Goal: Task Accomplishment & Management: Manage account settings

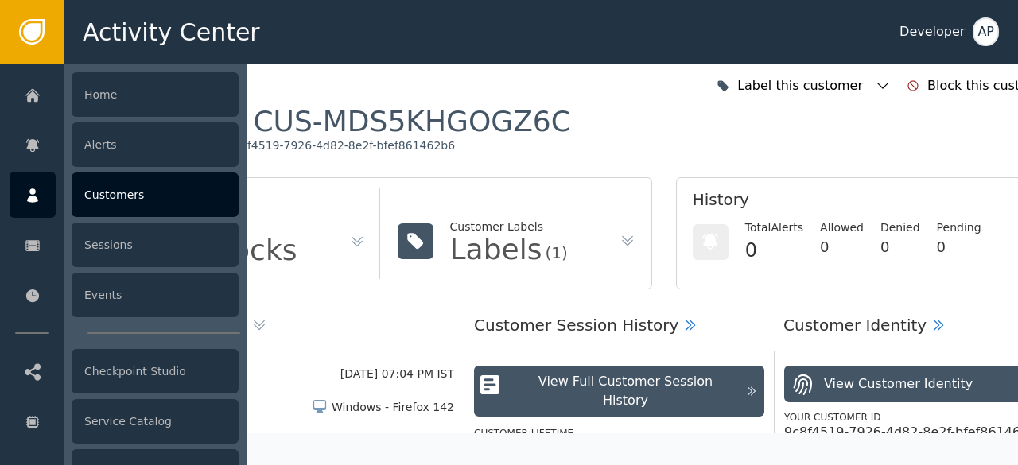
click at [99, 187] on div "Customers" at bounding box center [155, 195] width 167 height 45
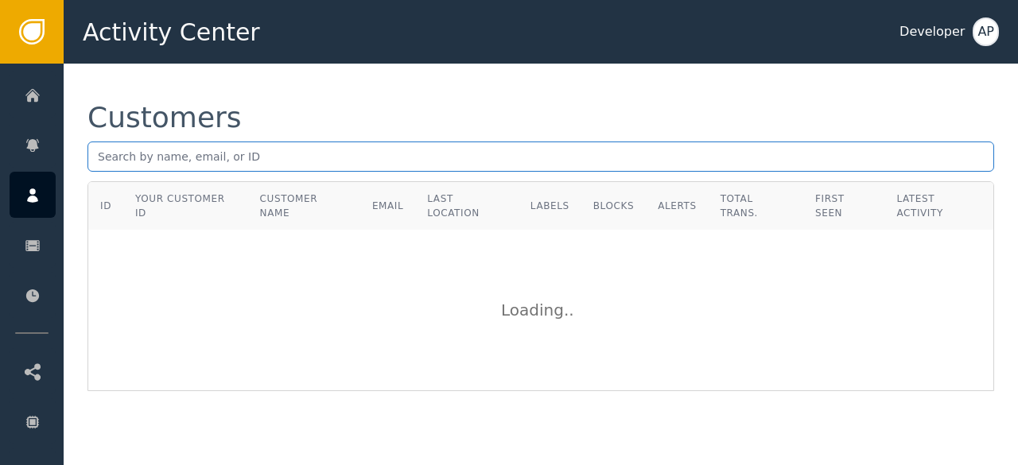
click at [107, 151] on input "text" at bounding box center [540, 157] width 906 height 30
paste input "[EMAIL_ADDRESS][DOMAIN_NAME]"
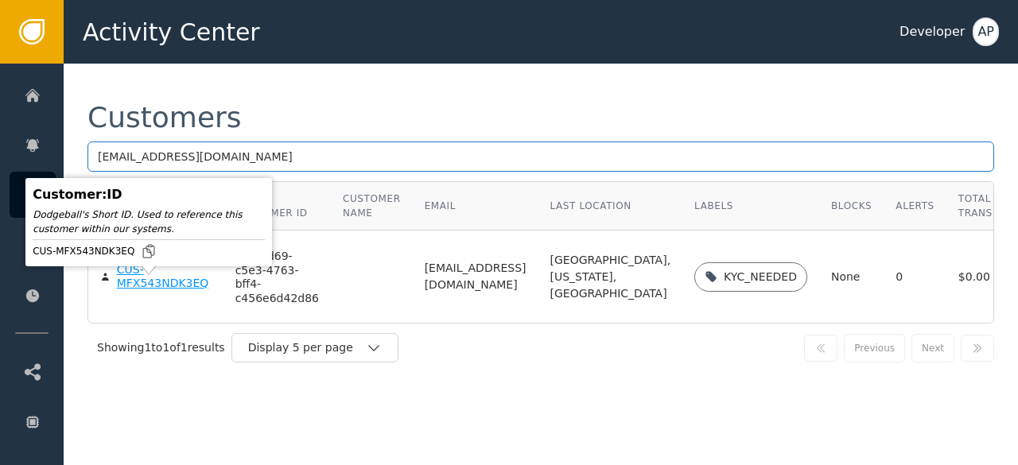
type input "[EMAIL_ADDRESS][DOMAIN_NAME]"
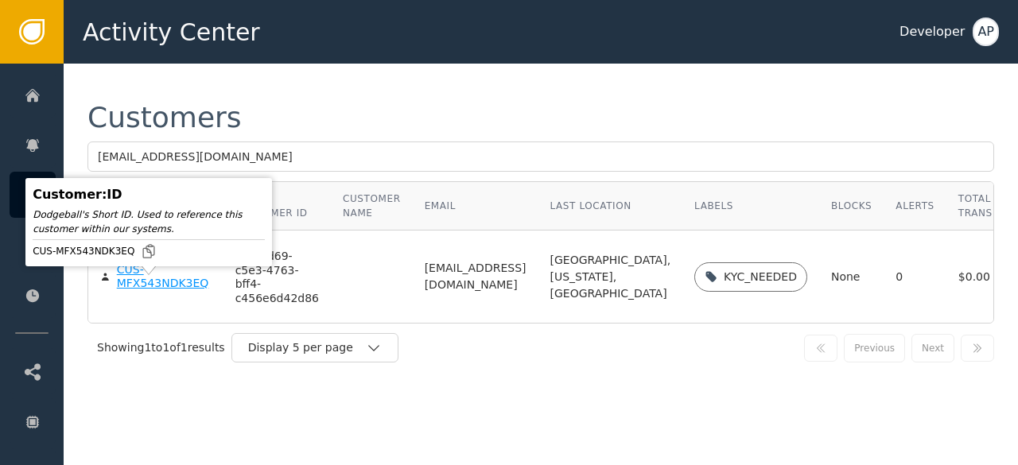
click at [134, 291] on div "CUS-MFX543NDK3EQ" at bounding box center [164, 277] width 95 height 28
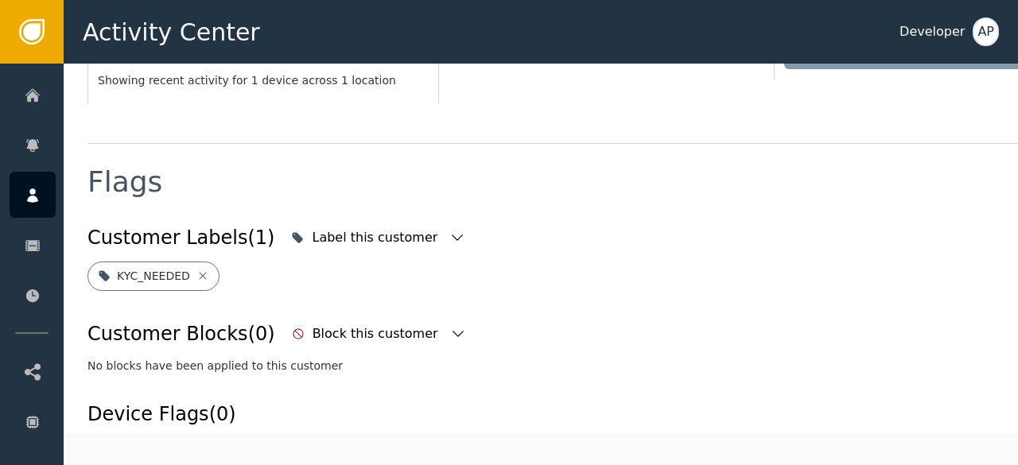
scroll to position [517, 0]
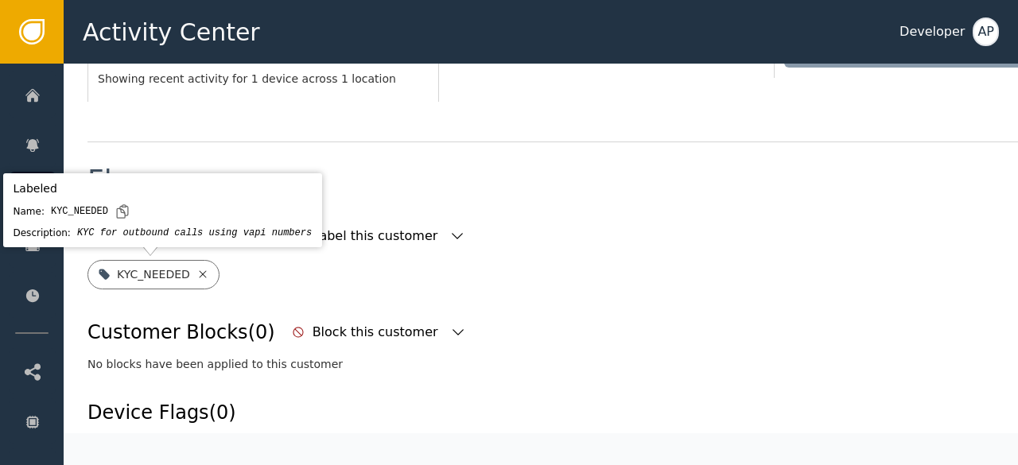
click at [199, 275] on icon at bounding box center [202, 273] width 7 height 7
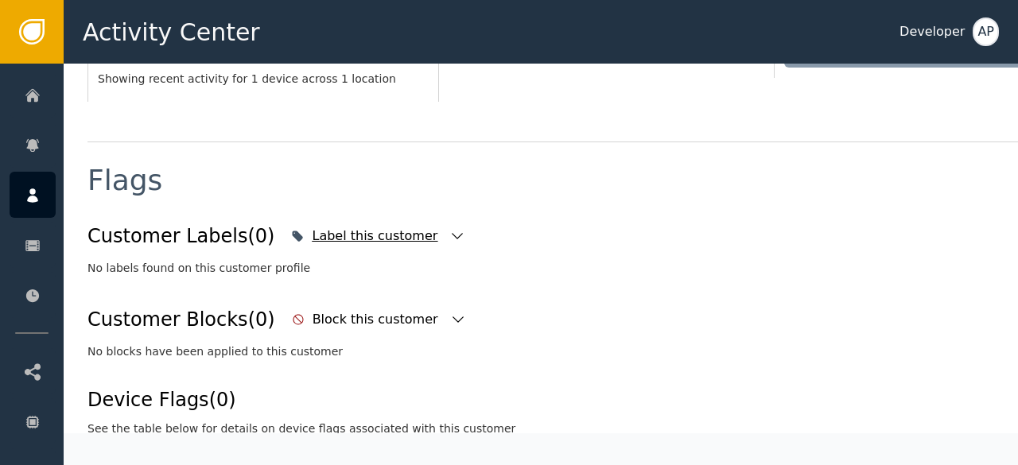
click at [449, 235] on icon "button" at bounding box center [457, 236] width 16 height 16
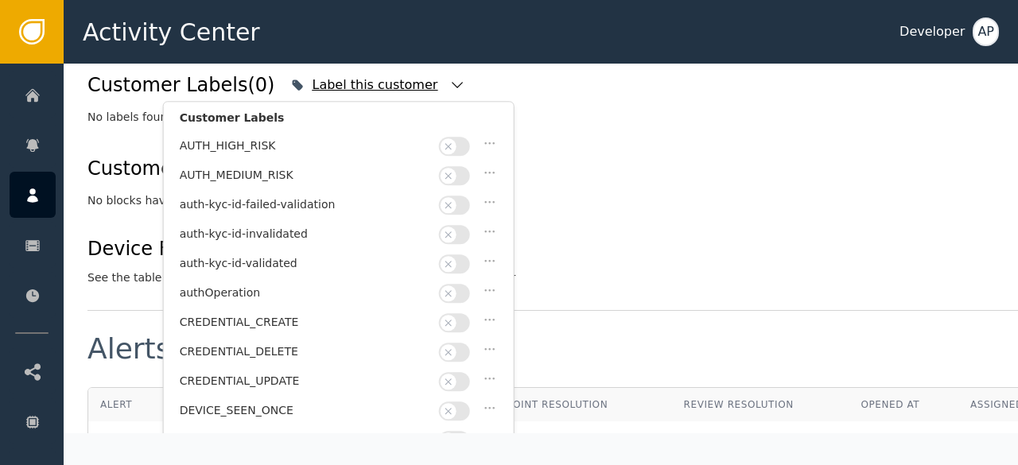
scroll to position [59, 0]
click at [459, 254] on button "button" at bounding box center [454, 263] width 31 height 19
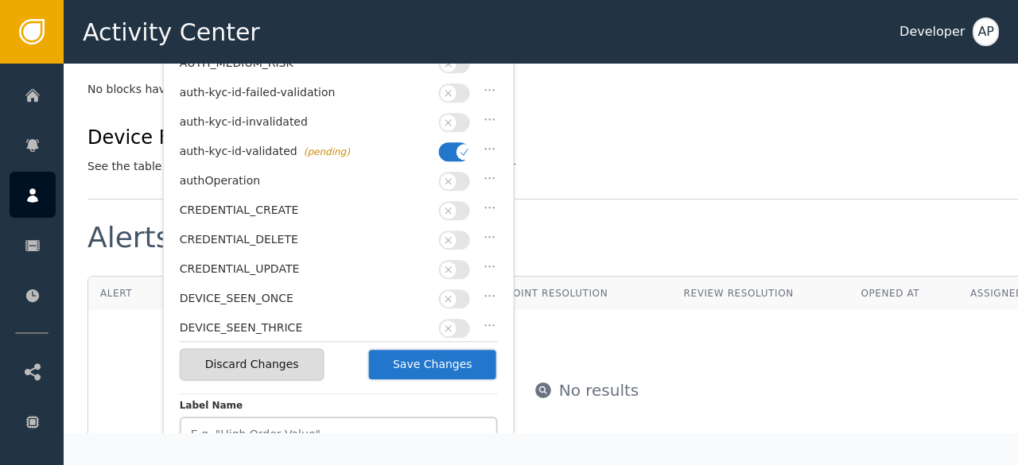
scroll to position [806, 0]
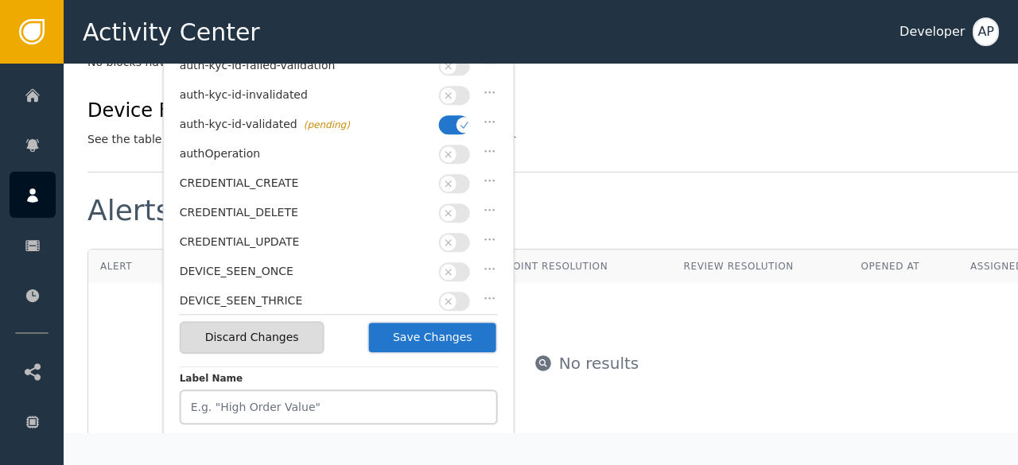
click at [458, 336] on button "Save Changes" at bounding box center [432, 337] width 130 height 33
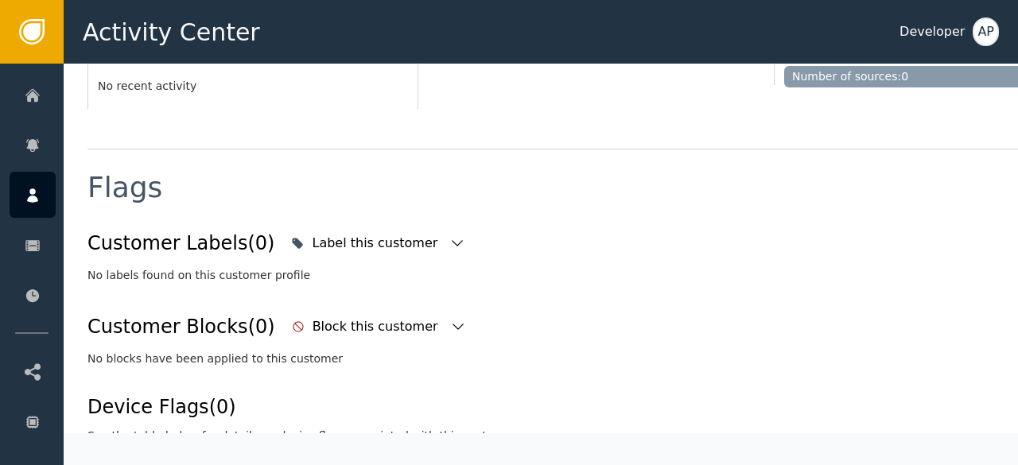
scroll to position [509, 0]
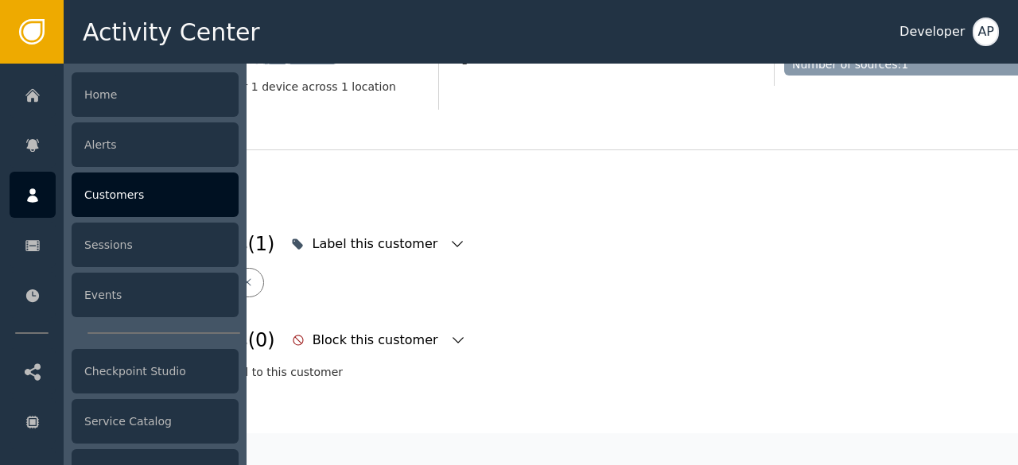
click at [97, 195] on div "Customers" at bounding box center [155, 195] width 167 height 45
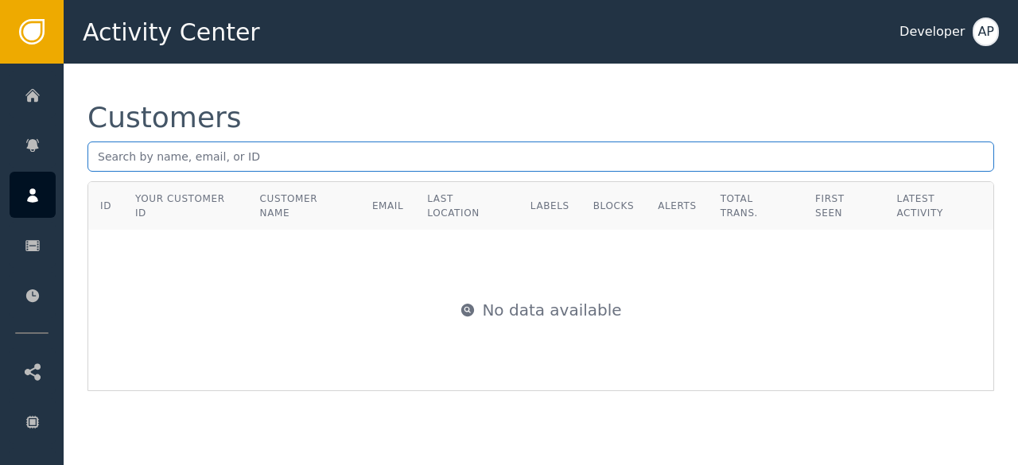
click at [106, 158] on input "text" at bounding box center [540, 157] width 906 height 30
paste input "[EMAIL_ADDRESS][DOMAIN_NAME]"
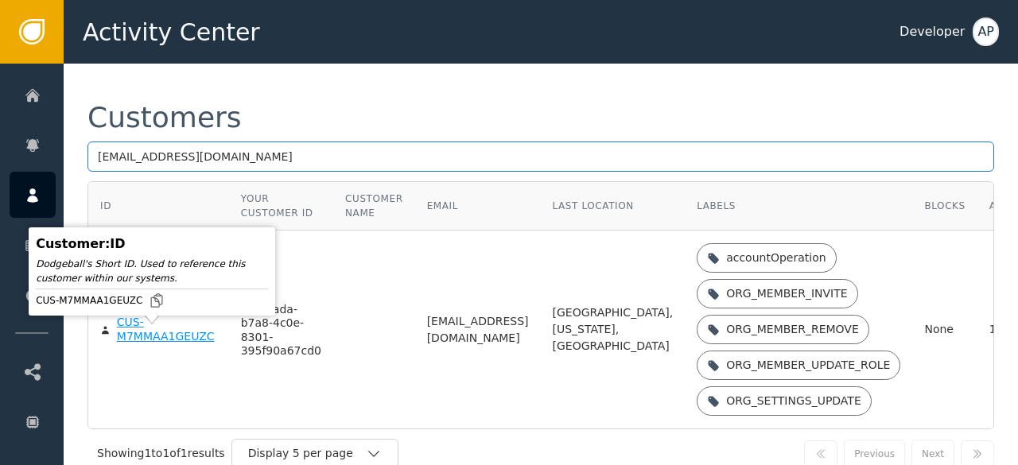
type input "[EMAIL_ADDRESS][DOMAIN_NAME]"
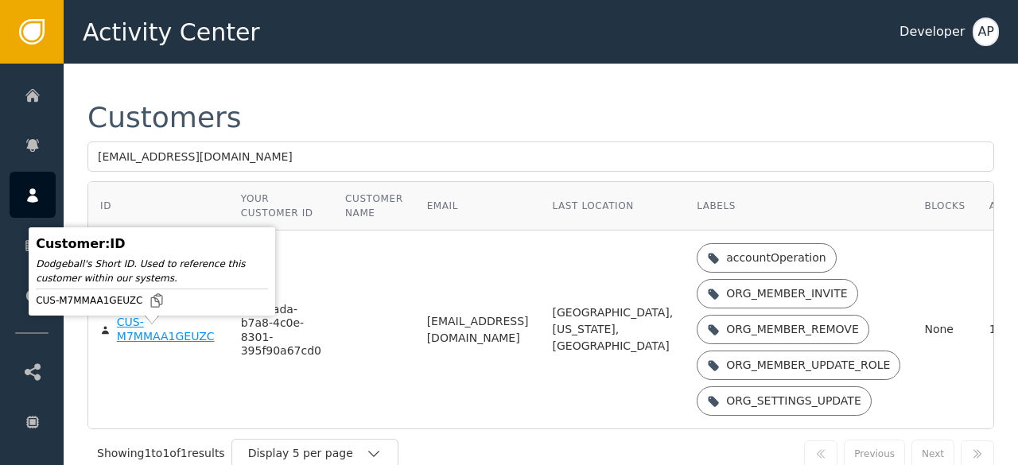
click at [144, 338] on div "CUS-M7MMAA1GEUZC" at bounding box center [167, 330] width 100 height 28
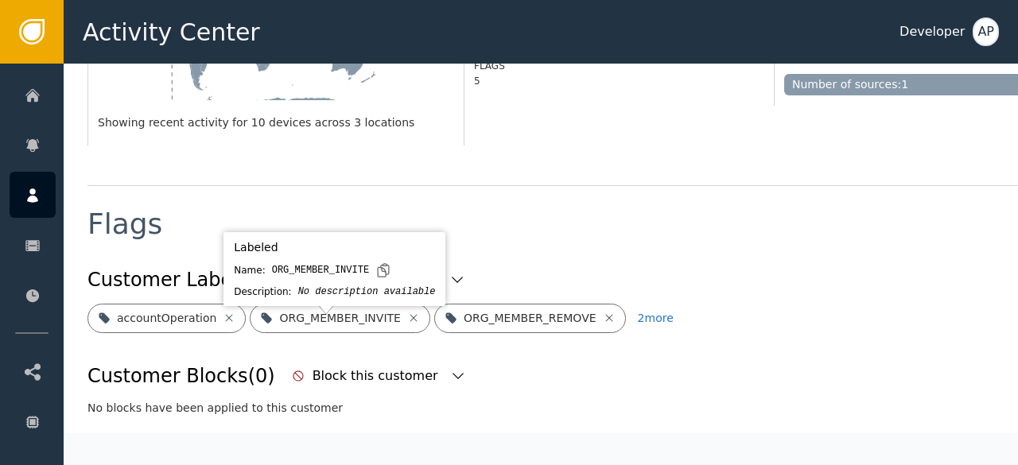
scroll to position [491, 0]
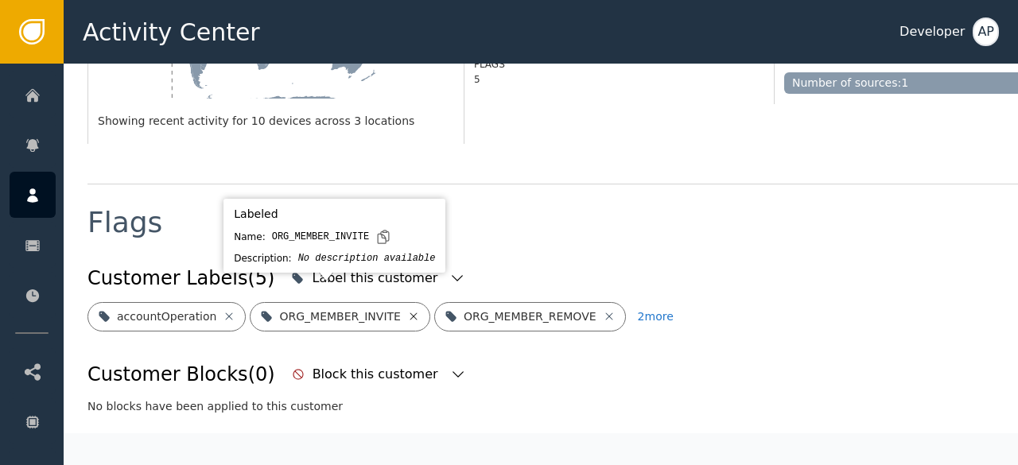
click at [407, 310] on icon at bounding box center [413, 316] width 13 height 13
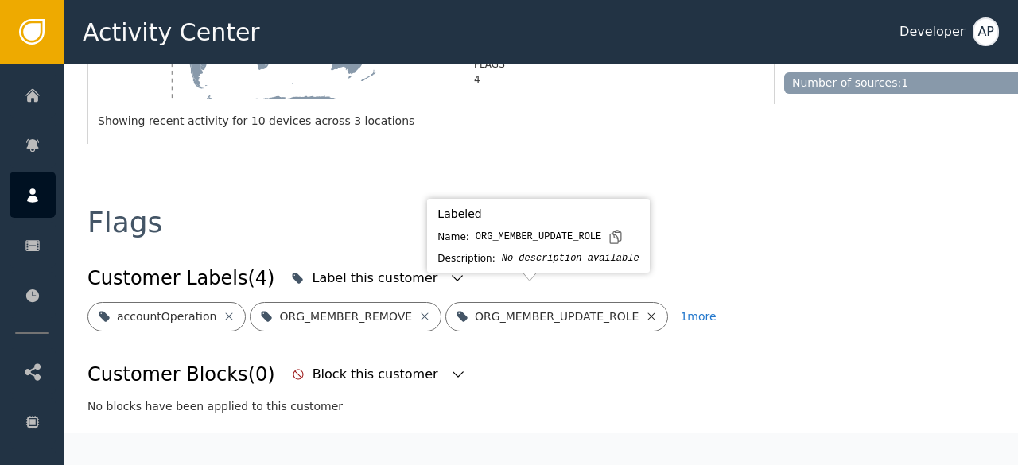
click at [645, 310] on icon at bounding box center [651, 316] width 13 height 13
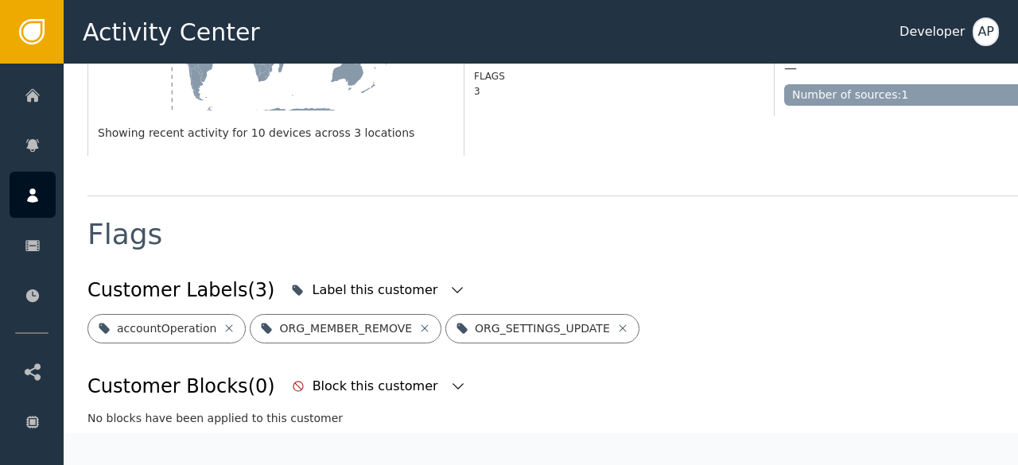
scroll to position [479, 0]
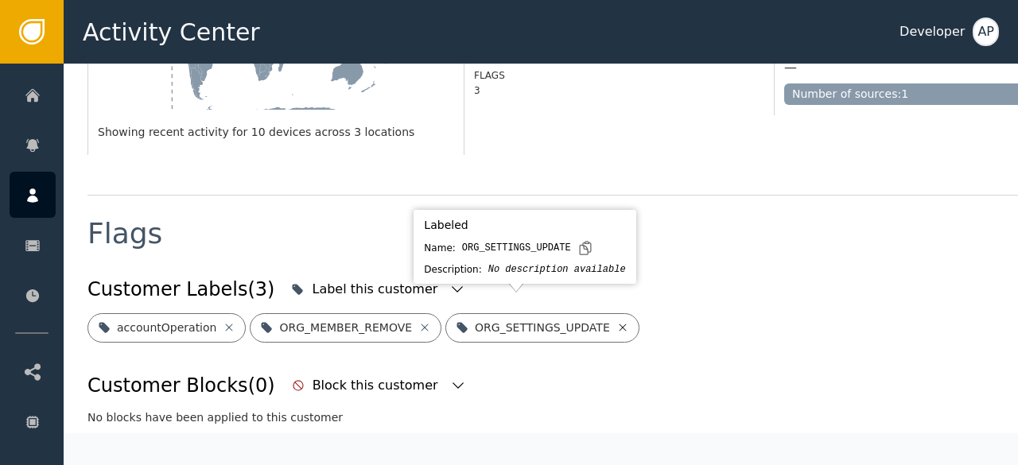
click at [616, 321] on icon at bounding box center [622, 327] width 13 height 13
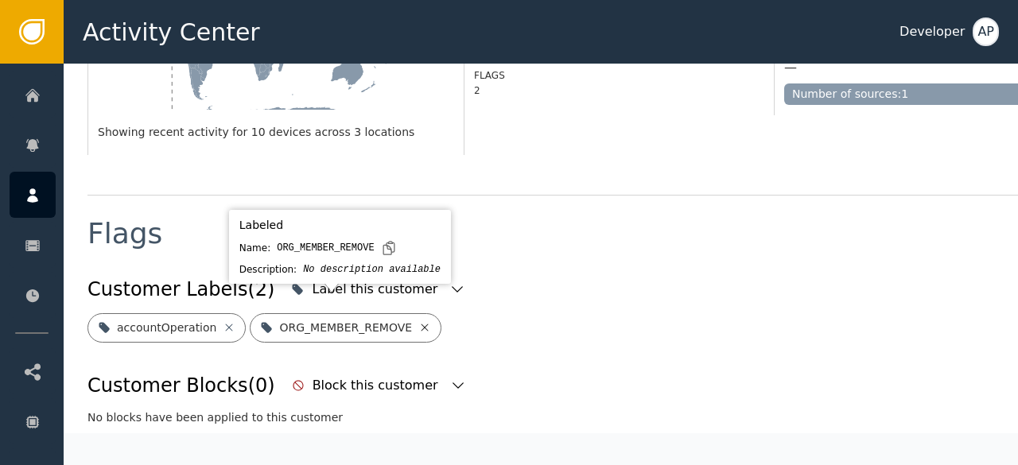
click at [421, 324] on icon at bounding box center [424, 327] width 7 height 7
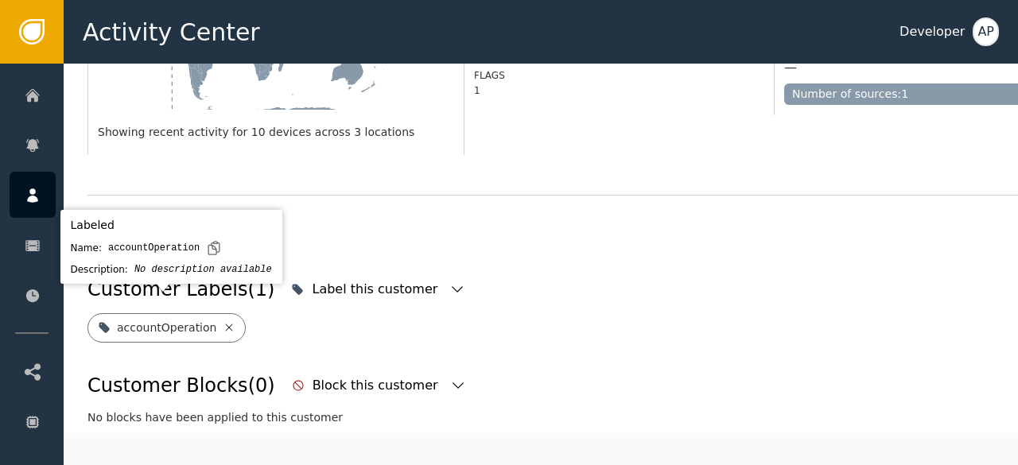
click at [223, 321] on icon at bounding box center [229, 327] width 13 height 13
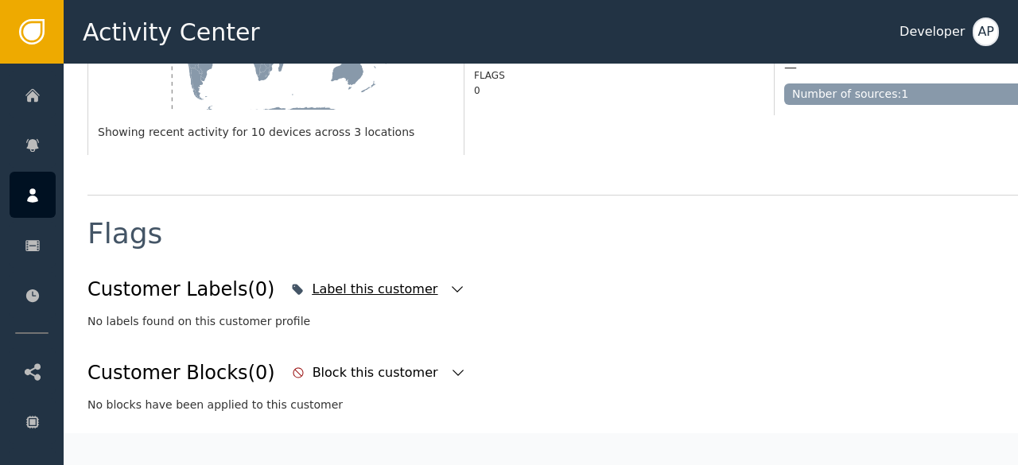
click at [449, 281] on icon "button" at bounding box center [457, 289] width 16 height 16
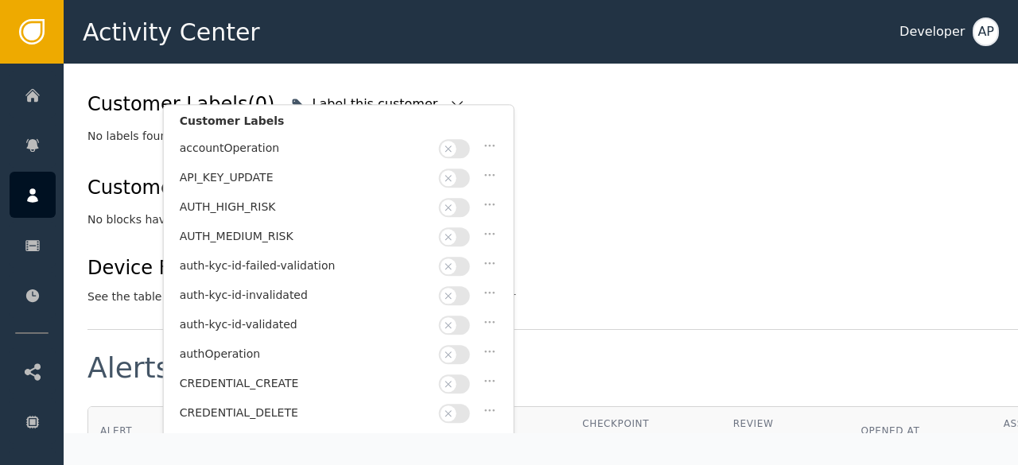
scroll to position [679, 0]
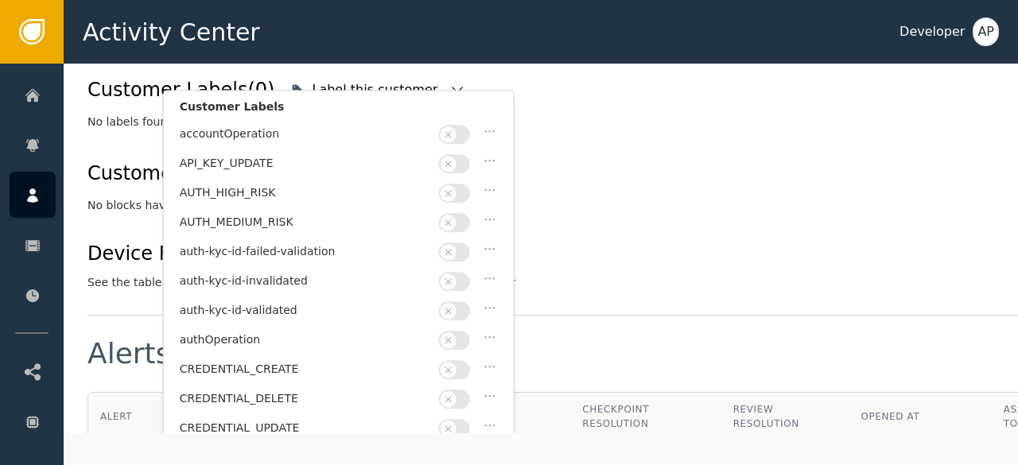
click at [466, 302] on button "button" at bounding box center [454, 310] width 31 height 19
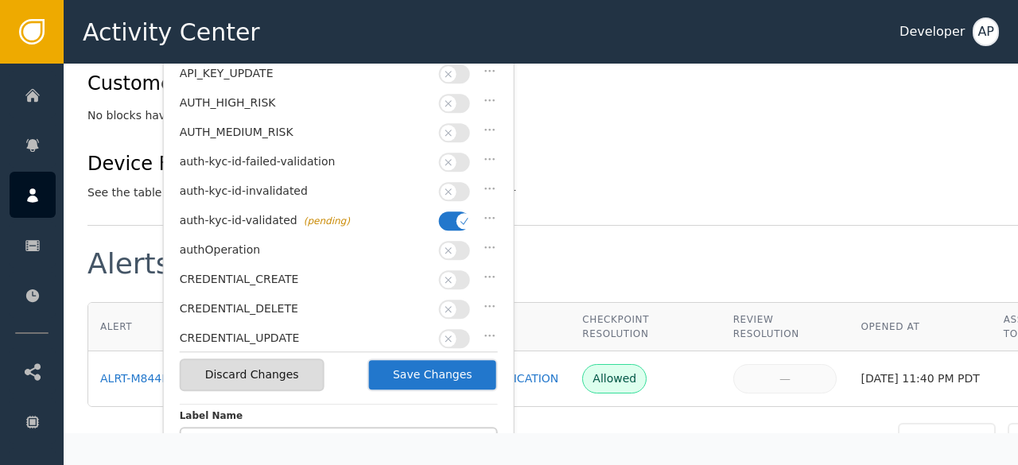
scroll to position [770, 0]
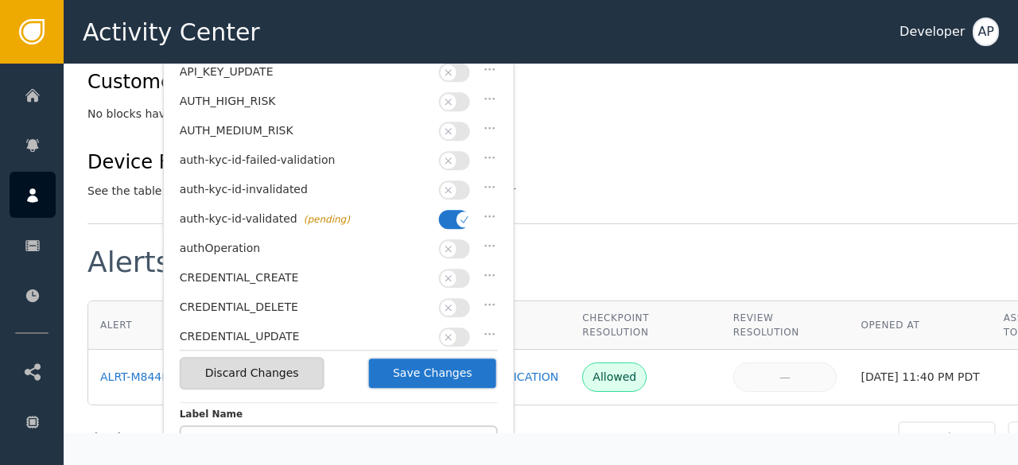
click at [440, 371] on button "Save Changes" at bounding box center [432, 373] width 130 height 33
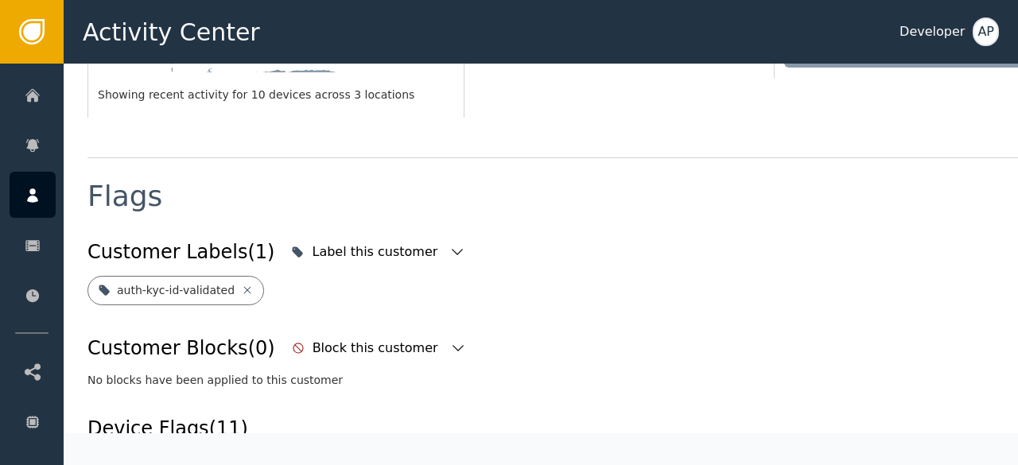
scroll to position [509, 0]
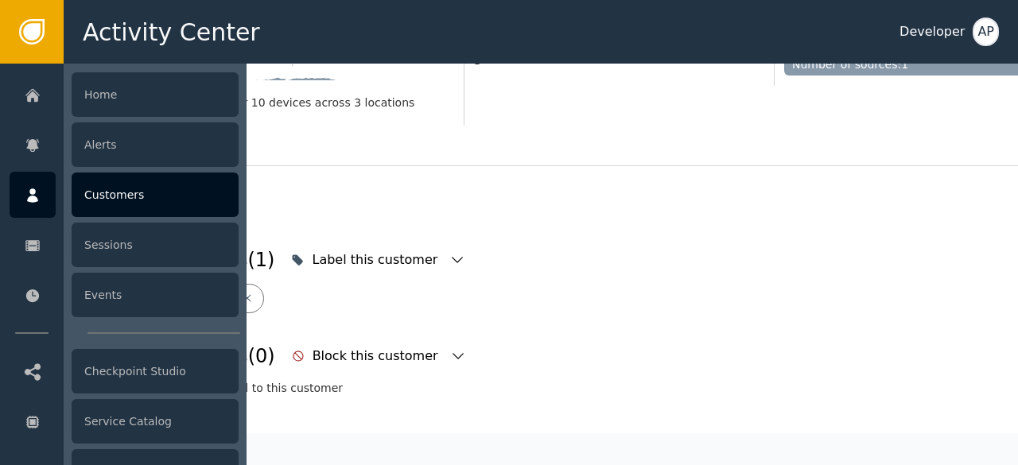
click at [103, 195] on div "Customers" at bounding box center [155, 195] width 167 height 45
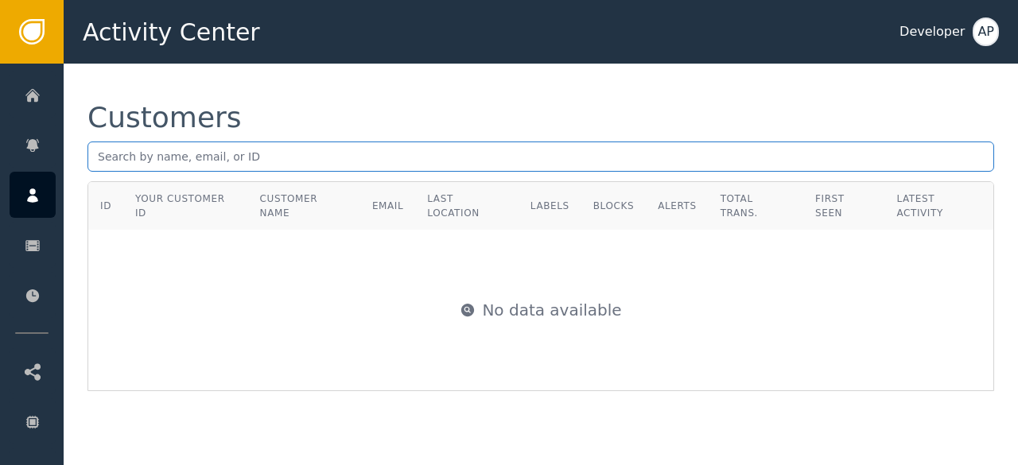
click at [115, 153] on input "text" at bounding box center [540, 157] width 906 height 30
paste input "[EMAIL_ADDRESS][DOMAIN_NAME]"
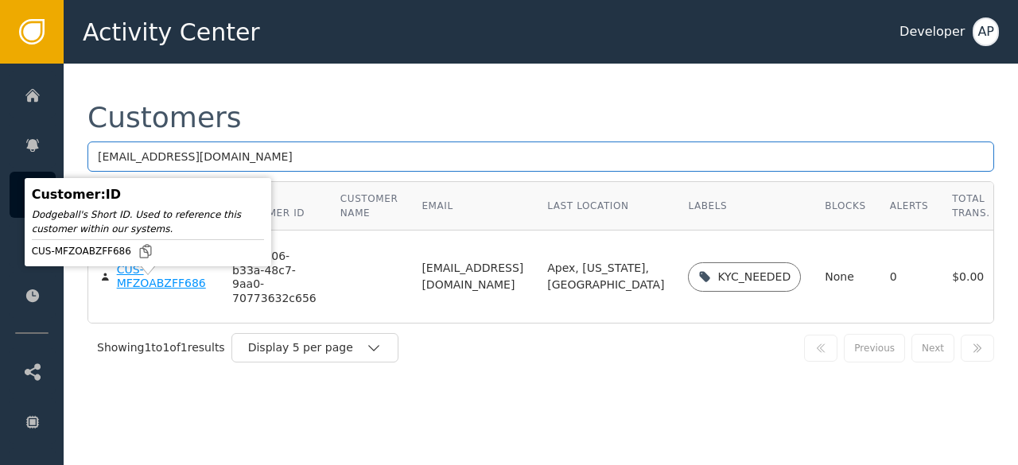
type input "[EMAIL_ADDRESS][DOMAIN_NAME]"
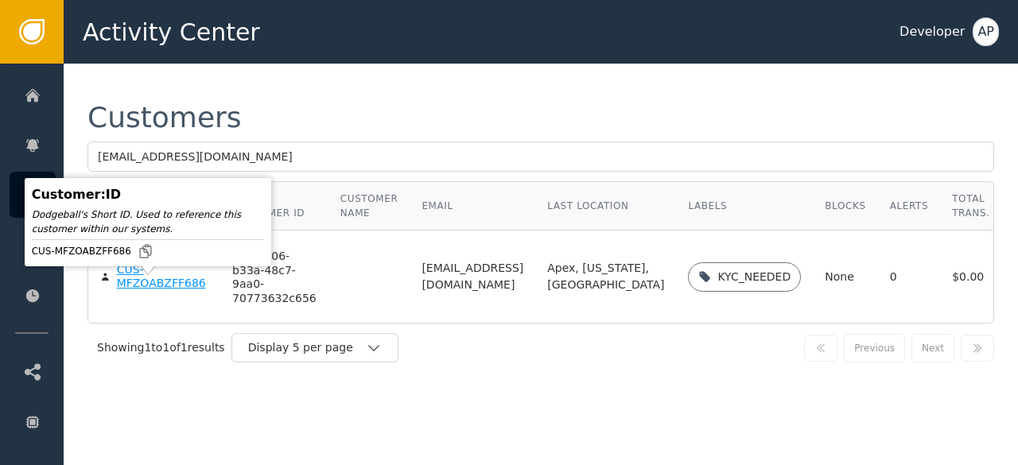
click at [140, 291] on div "CUS-MFZOABZFF686" at bounding box center [162, 277] width 91 height 28
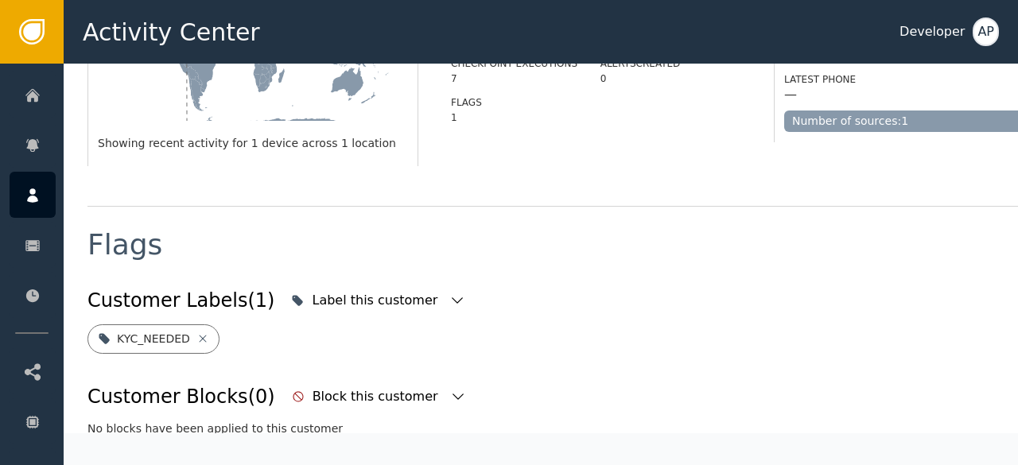
scroll to position [453, 0]
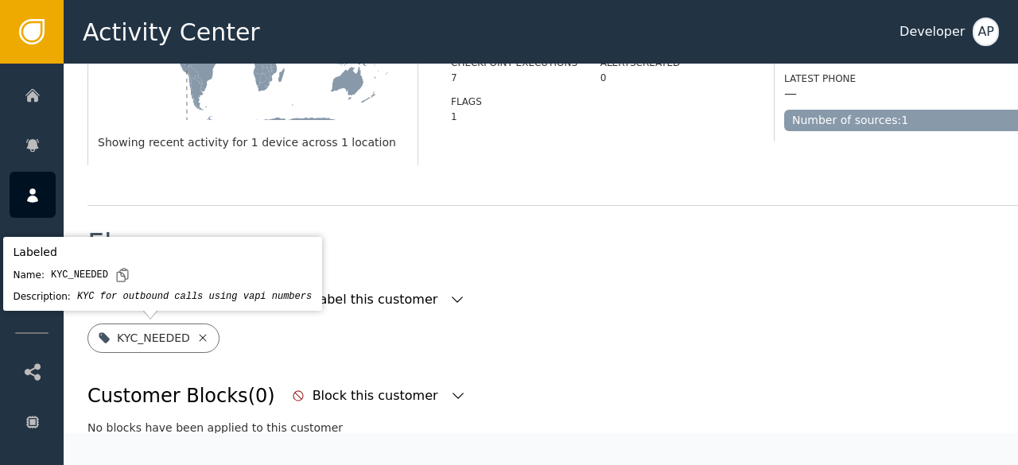
click at [196, 335] on icon at bounding box center [202, 338] width 13 height 13
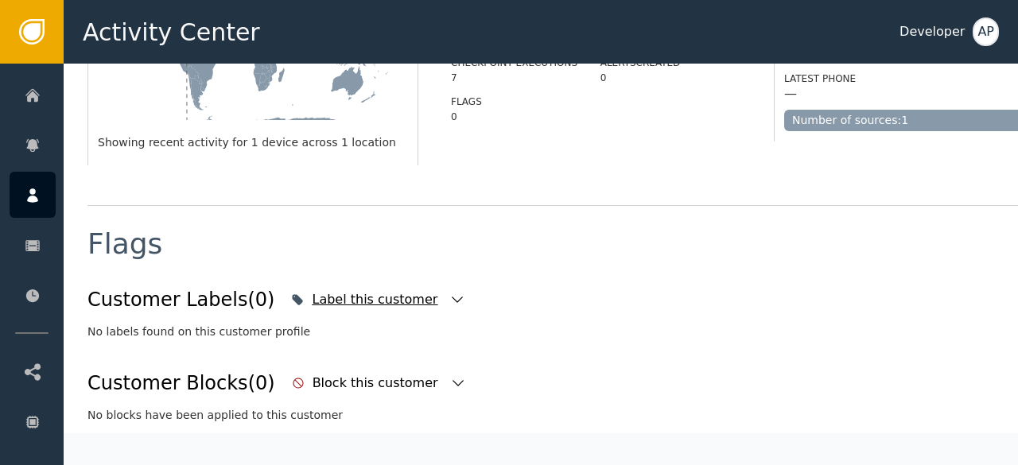
click at [449, 300] on icon "button" at bounding box center [457, 300] width 16 height 16
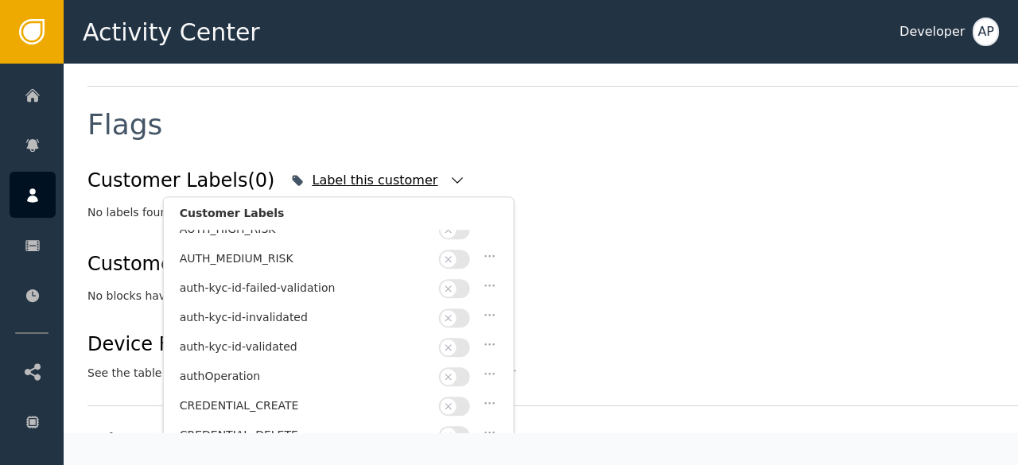
scroll to position [71, 0]
click at [465, 337] on button "button" at bounding box center [454, 346] width 31 height 19
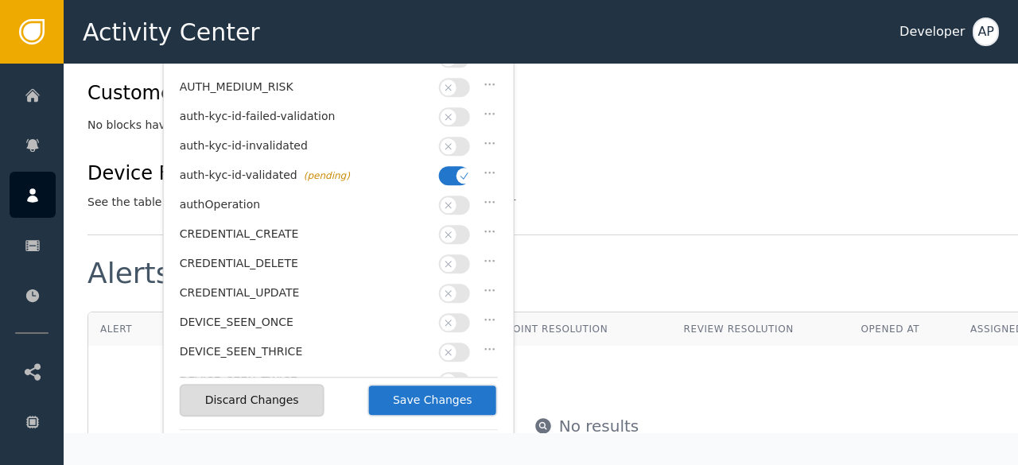
scroll to position [749, 0]
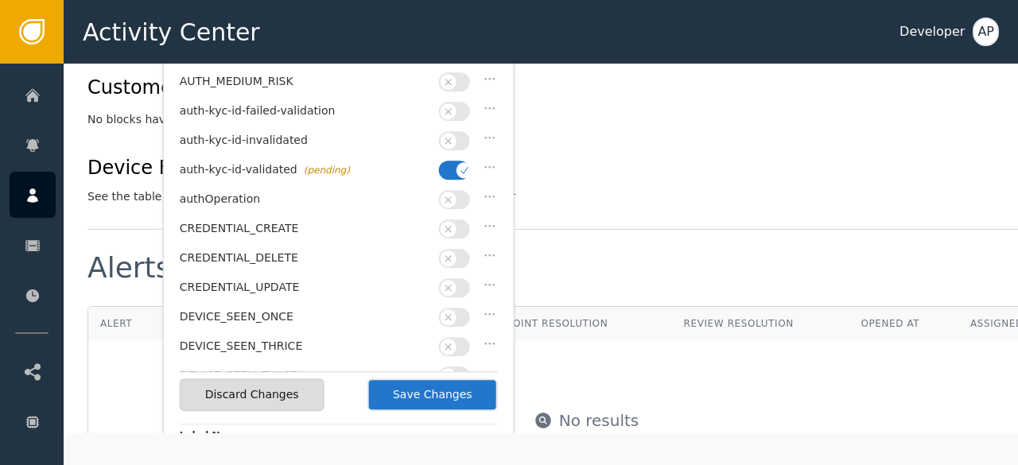
click at [448, 392] on button "Save Changes" at bounding box center [432, 394] width 130 height 33
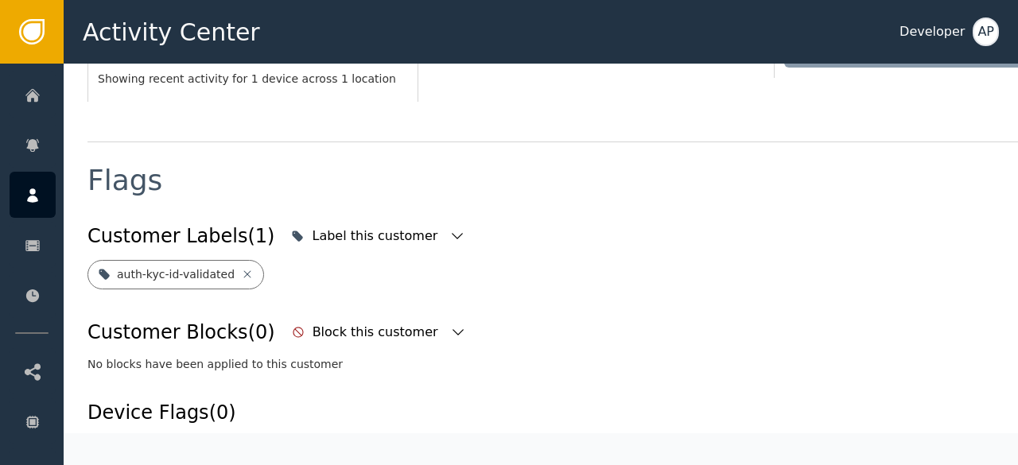
scroll to position [509, 0]
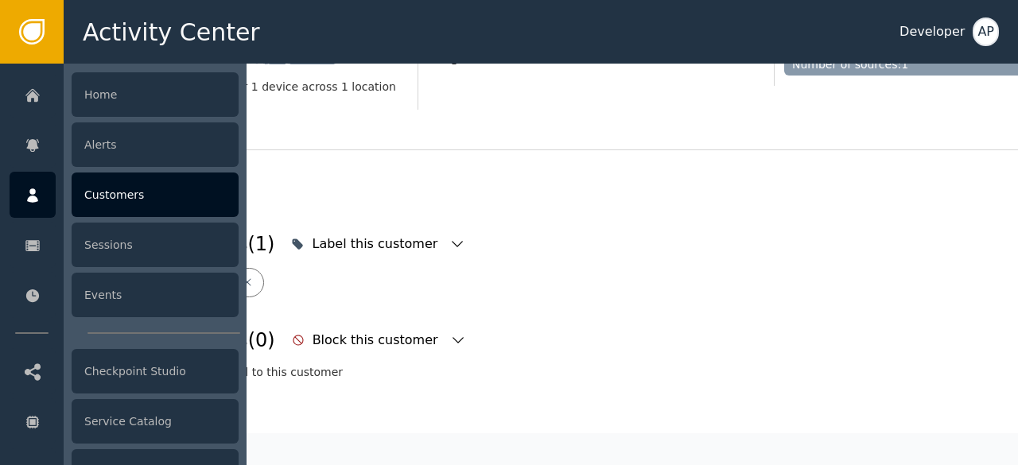
click at [94, 186] on div "Customers" at bounding box center [155, 195] width 167 height 45
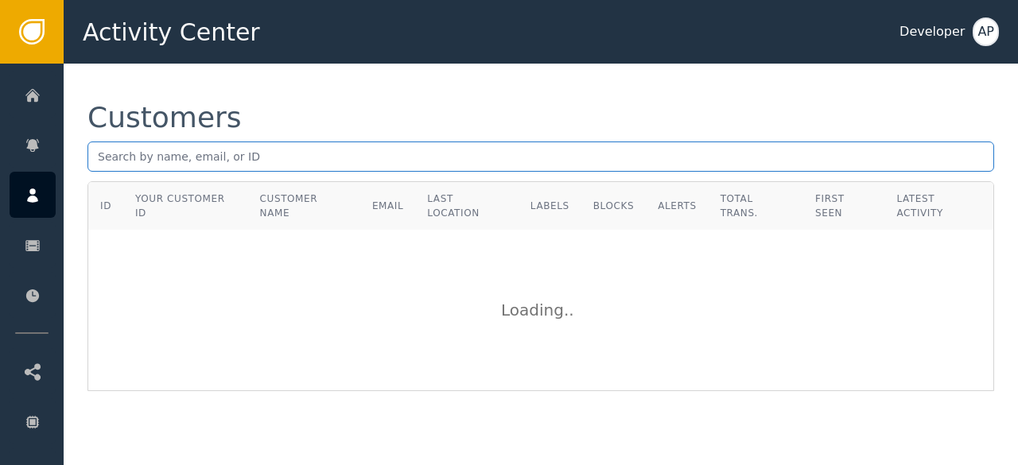
click at [103, 159] on input "text" at bounding box center [540, 157] width 906 height 30
paste input "[PERSON_NAME][EMAIL_ADDRESS][DOMAIN_NAME]"
type input "[PERSON_NAME][EMAIL_ADDRESS][DOMAIN_NAME]"
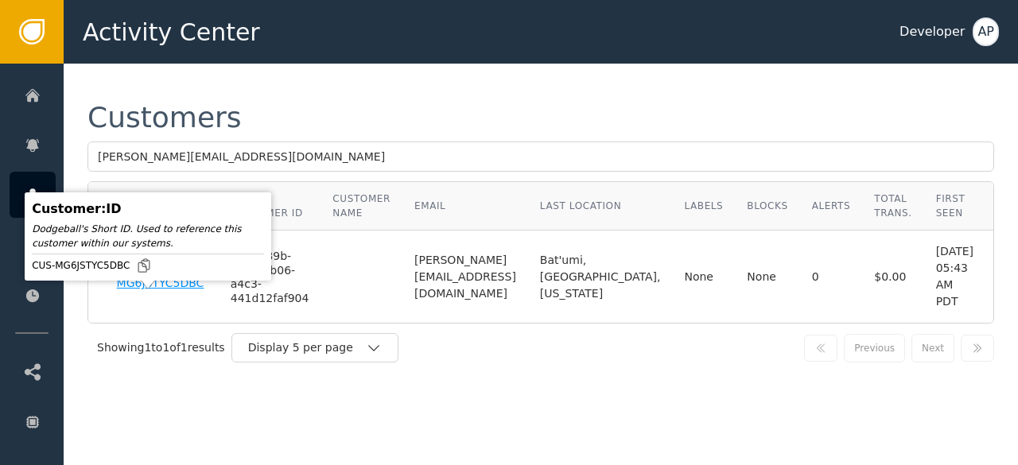
click at [129, 291] on div "CUS-MG6JSTYC5DBC" at bounding box center [162, 277] width 90 height 28
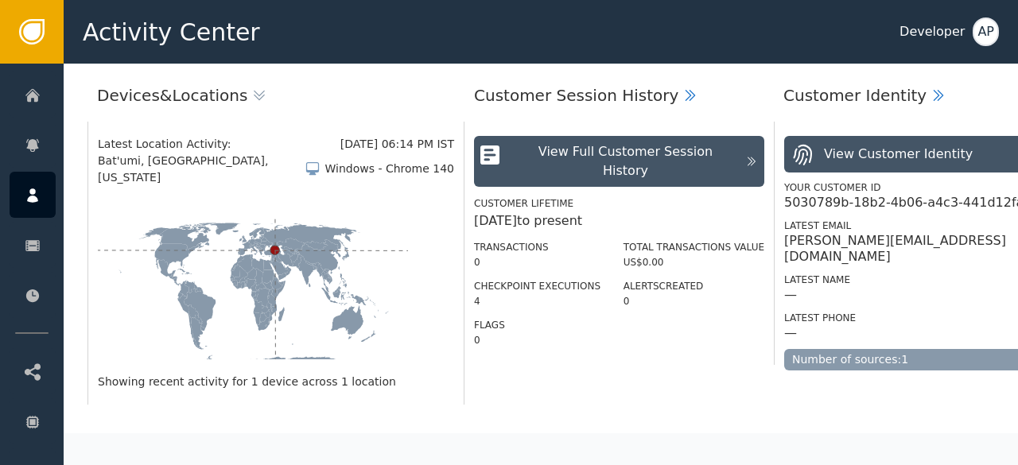
click at [378, 312] on icon at bounding box center [253, 293] width 310 height 155
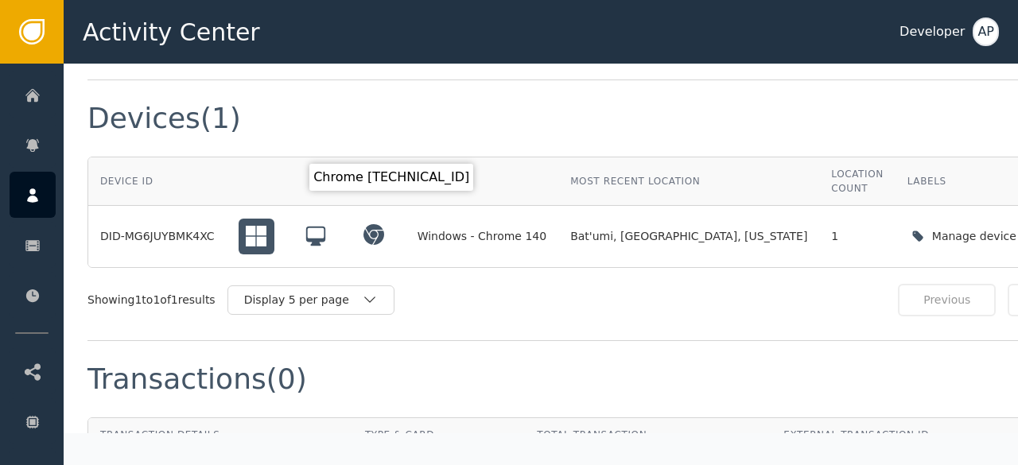
scroll to position [1212, 0]
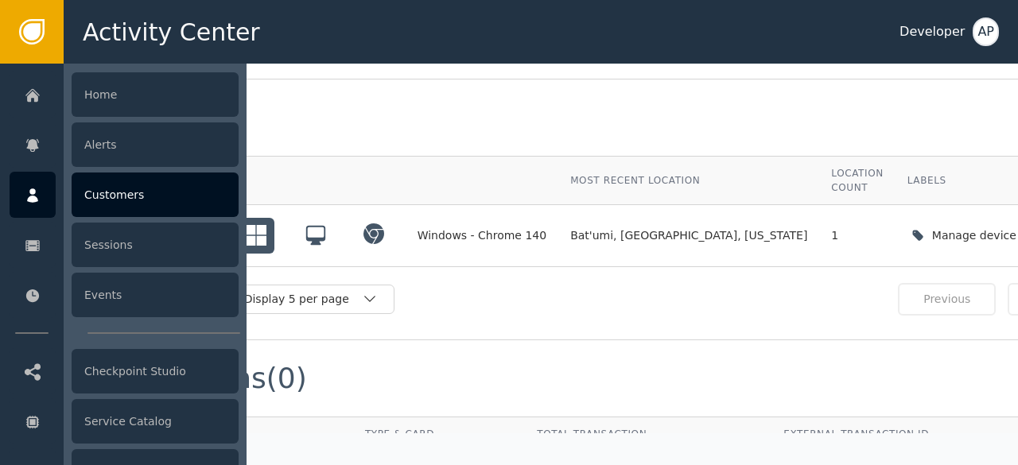
click at [97, 187] on div "Customers" at bounding box center [155, 195] width 167 height 45
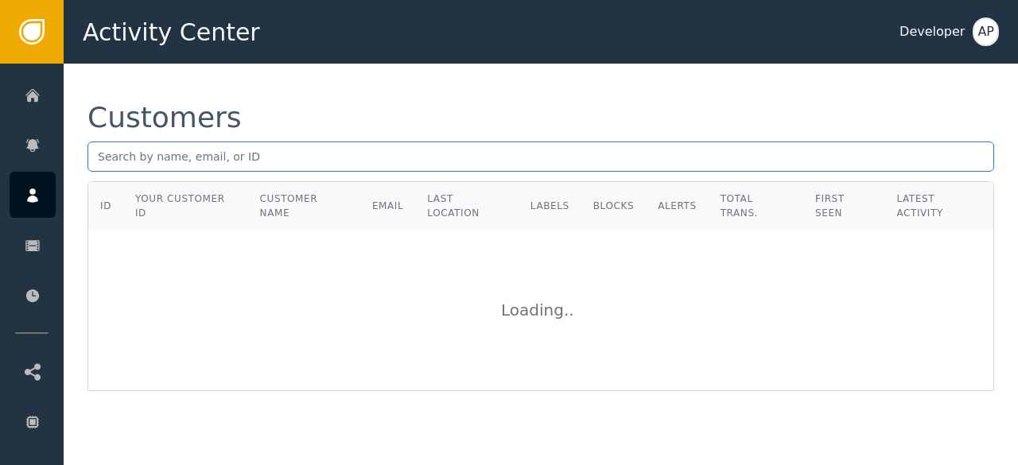
click at [102, 163] on input "text" at bounding box center [540, 157] width 906 height 30
paste input "[PERSON_NAME][EMAIL_ADDRESS][DOMAIN_NAME]"
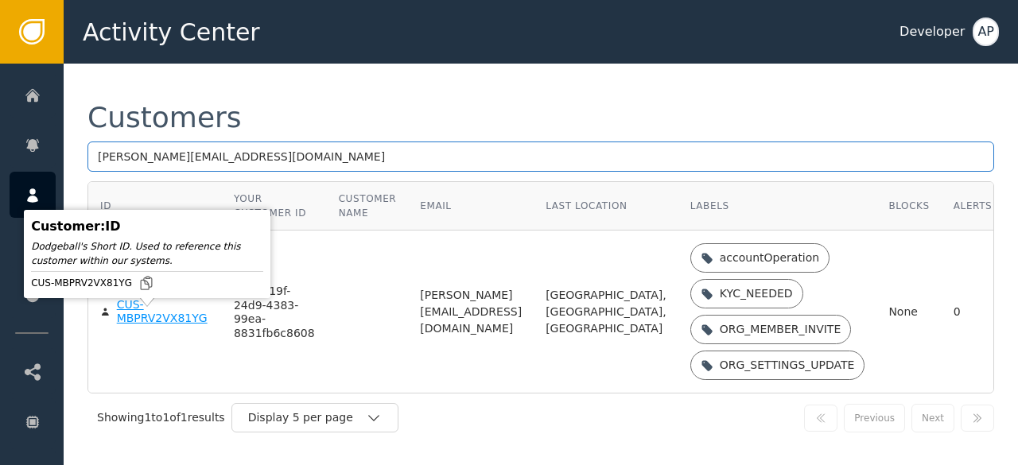
type input "[PERSON_NAME][EMAIL_ADDRESS][DOMAIN_NAME]"
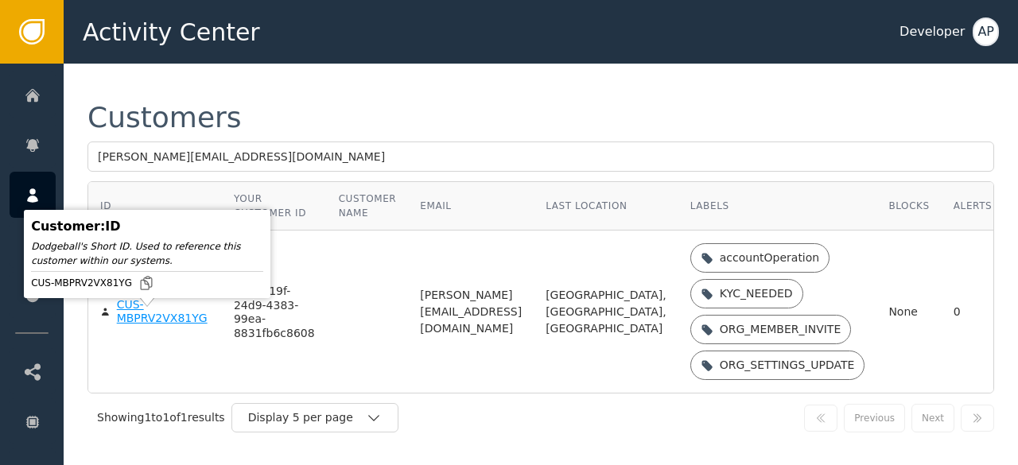
click at [134, 326] on div "CUS-MBPRV2VX81YG" at bounding box center [163, 312] width 93 height 28
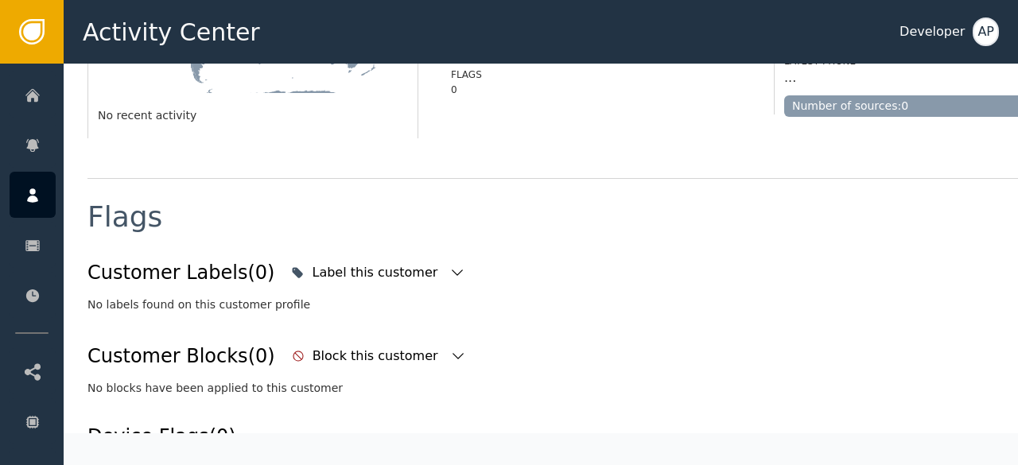
scroll to position [480, 0]
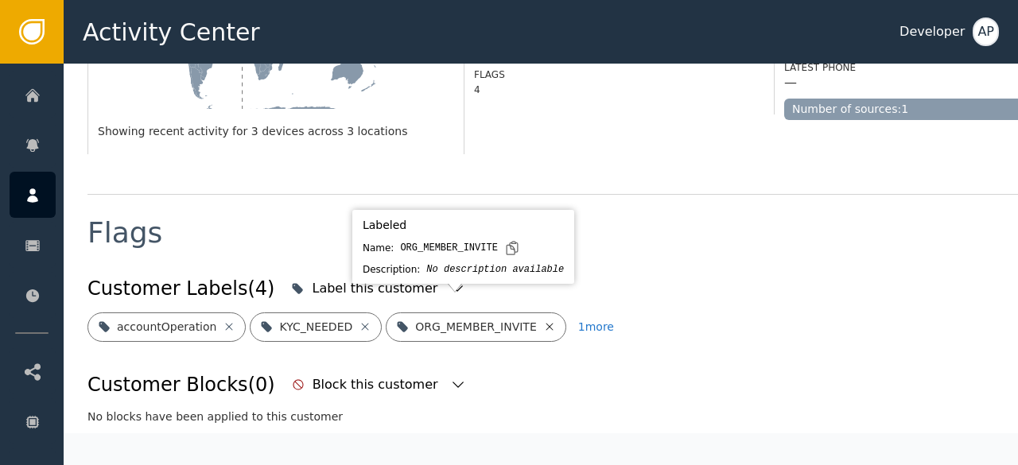
click at [543, 320] on icon at bounding box center [549, 326] width 13 height 13
click at [557, 320] on icon at bounding box center [563, 326] width 13 height 13
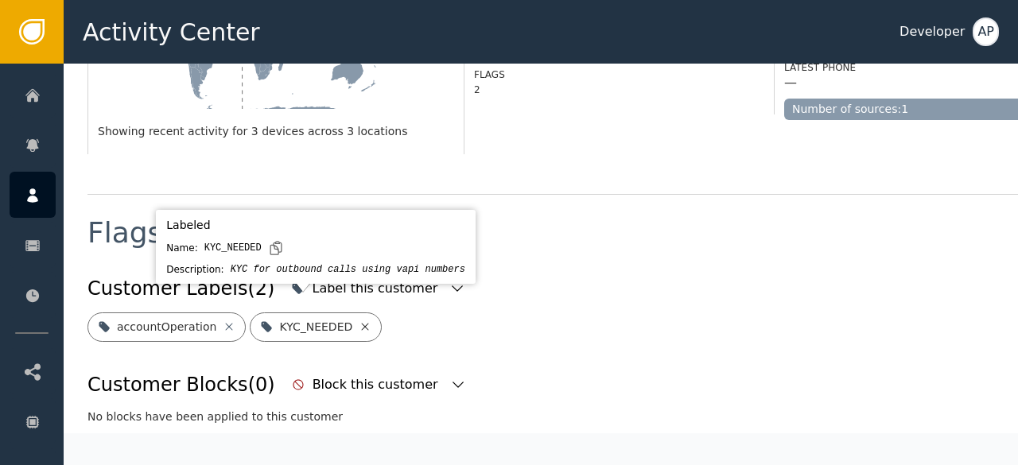
click at [359, 320] on icon at bounding box center [365, 326] width 13 height 13
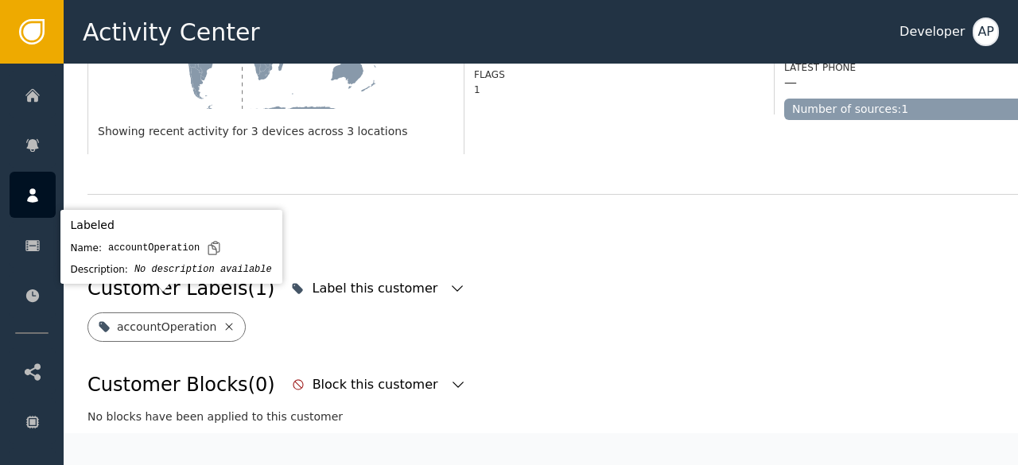
click at [226, 323] on icon at bounding box center [229, 326] width 7 height 7
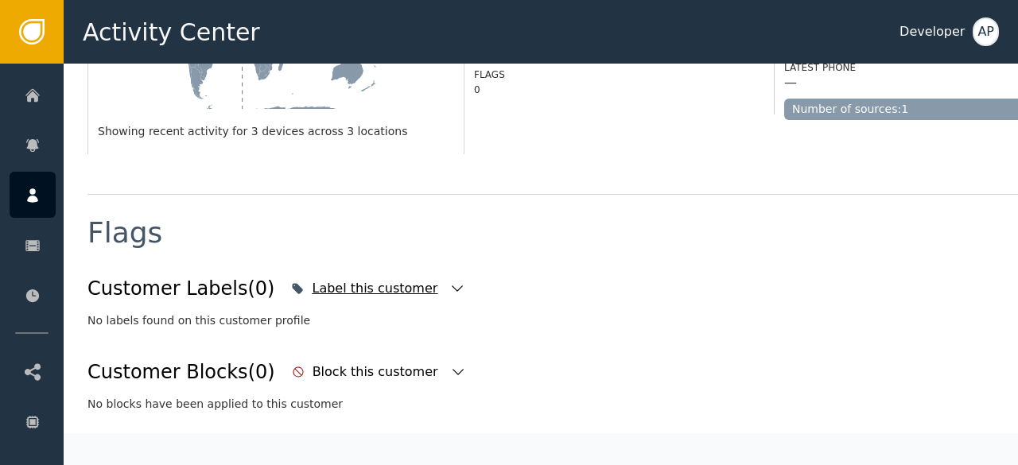
click at [449, 281] on icon "button" at bounding box center [457, 289] width 16 height 16
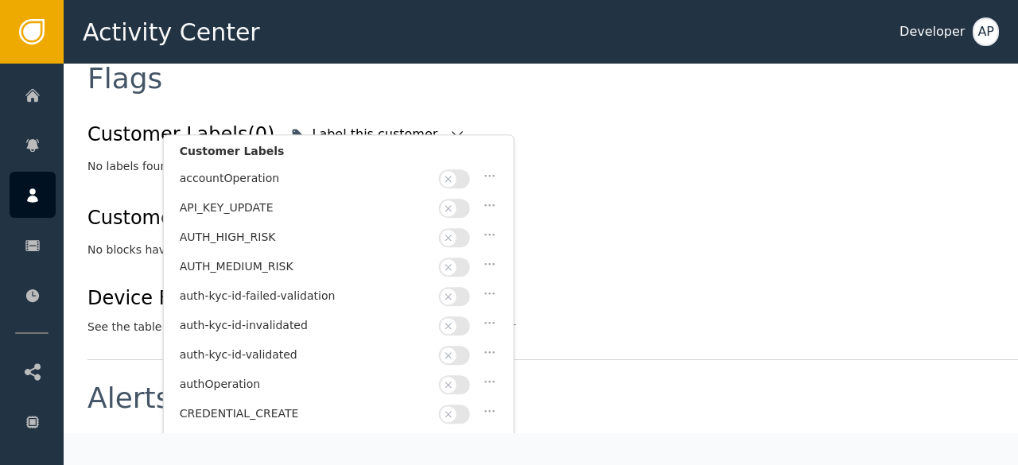
scroll to position [636, 0]
click at [465, 349] on button "button" at bounding box center [454, 353] width 31 height 19
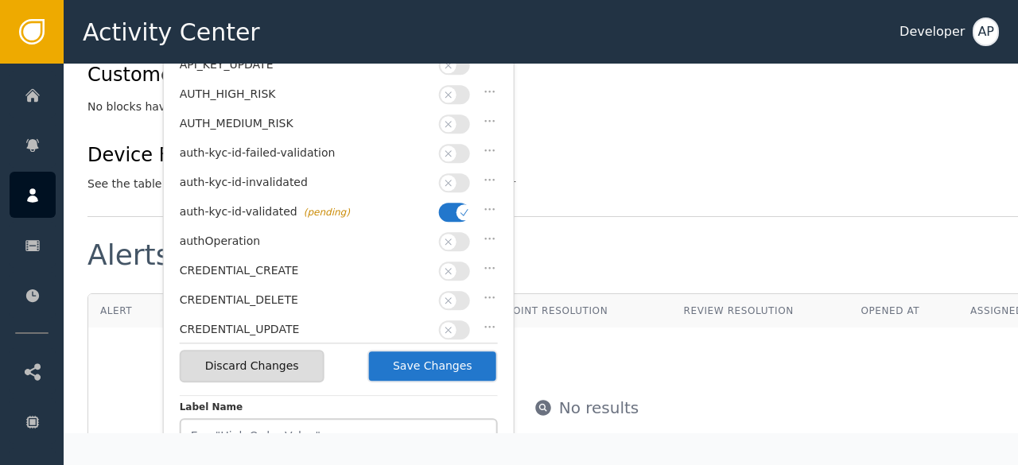
scroll to position [795, 0]
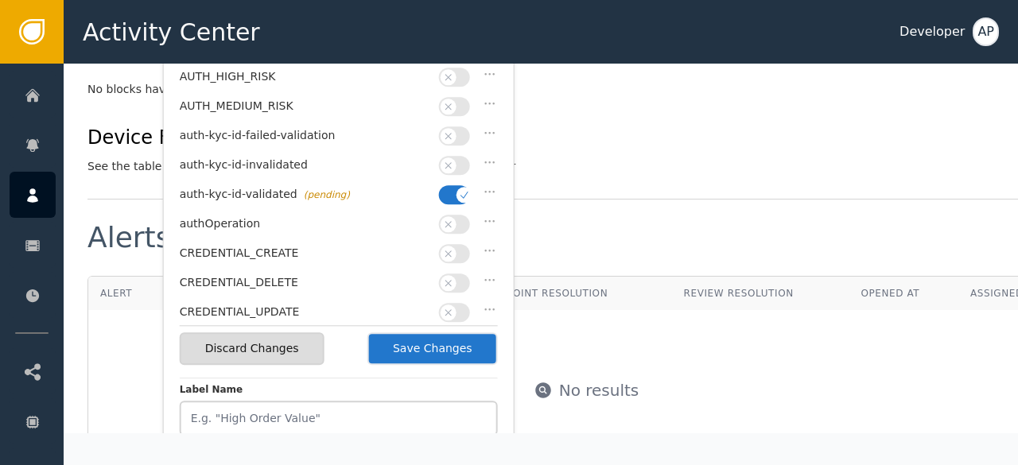
click at [457, 347] on button "Save Changes" at bounding box center [432, 348] width 130 height 33
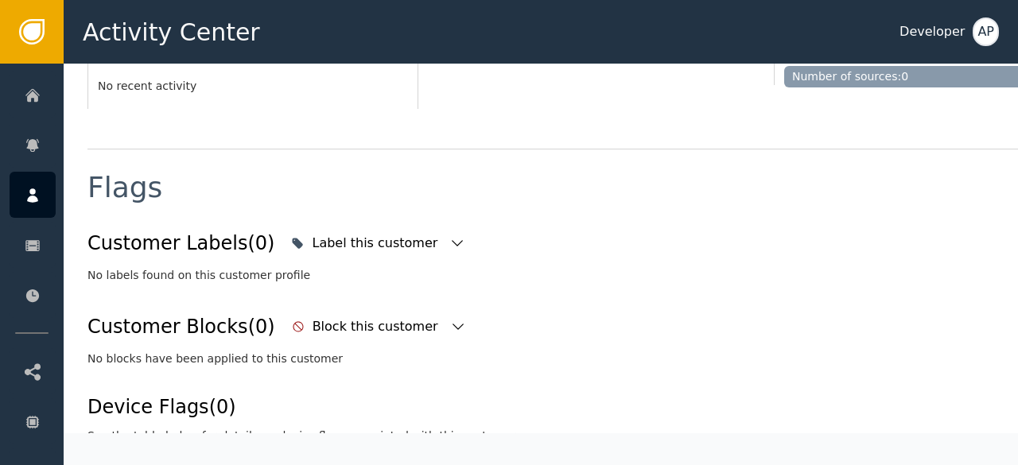
scroll to position [509, 0]
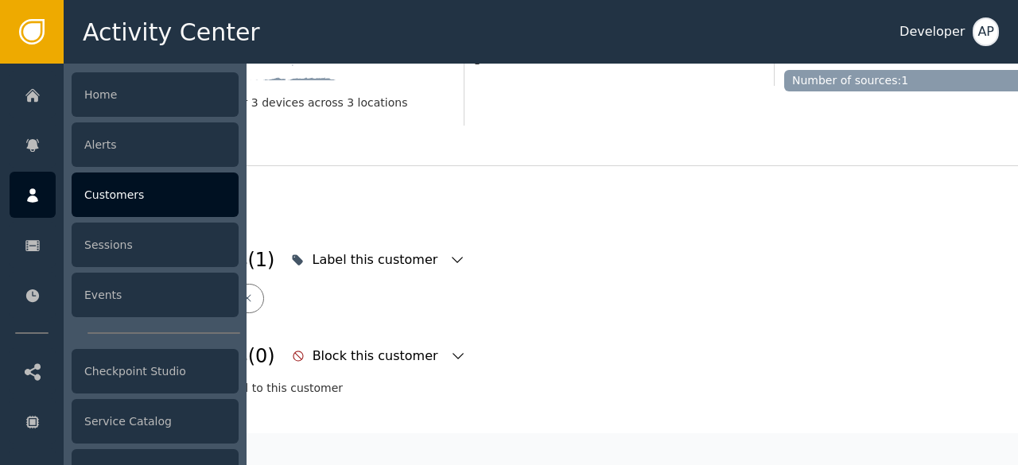
click at [91, 196] on div "Customers" at bounding box center [155, 195] width 167 height 45
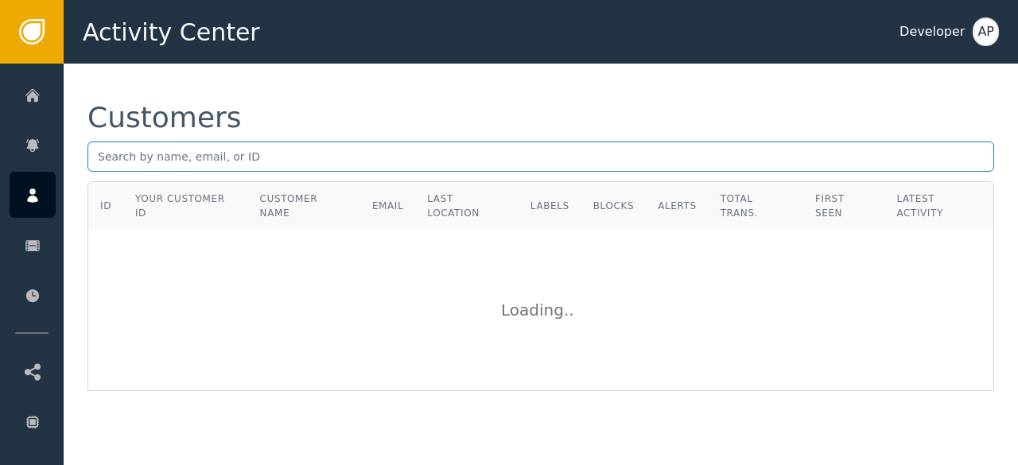
click at [103, 158] on input "text" at bounding box center [540, 157] width 906 height 30
paste input "[EMAIL_ADDRESS][DOMAIN_NAME]"
type input "d"
paste input "[EMAIL_ADDRESS][DOMAIN_NAME]"
type input "[EMAIL_ADDRESS][DOMAIN_NAME]"
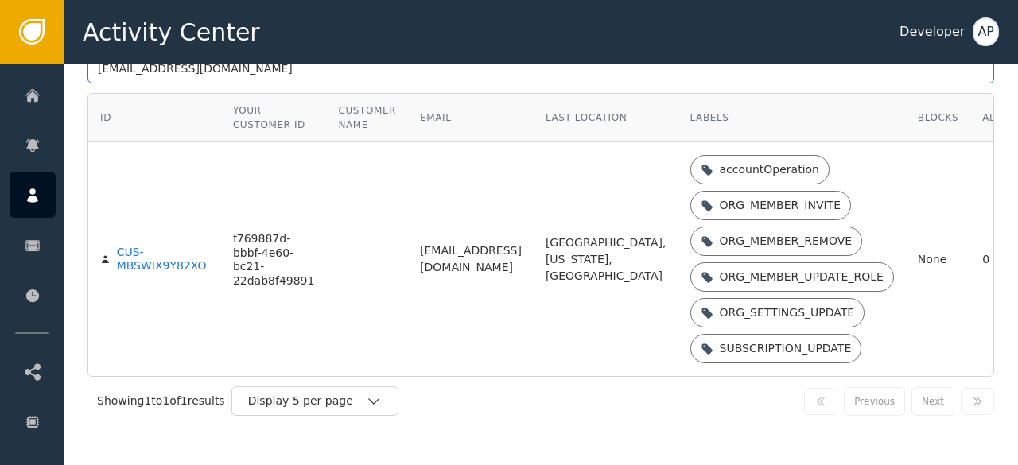
scroll to position [110, 0]
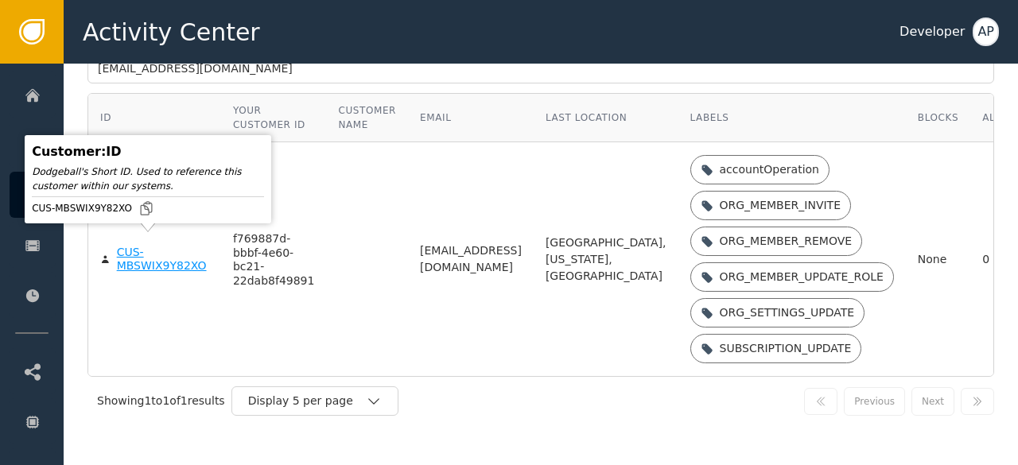
click at [161, 257] on div "CUS-MBSWIX9Y82XO" at bounding box center [163, 260] width 92 height 28
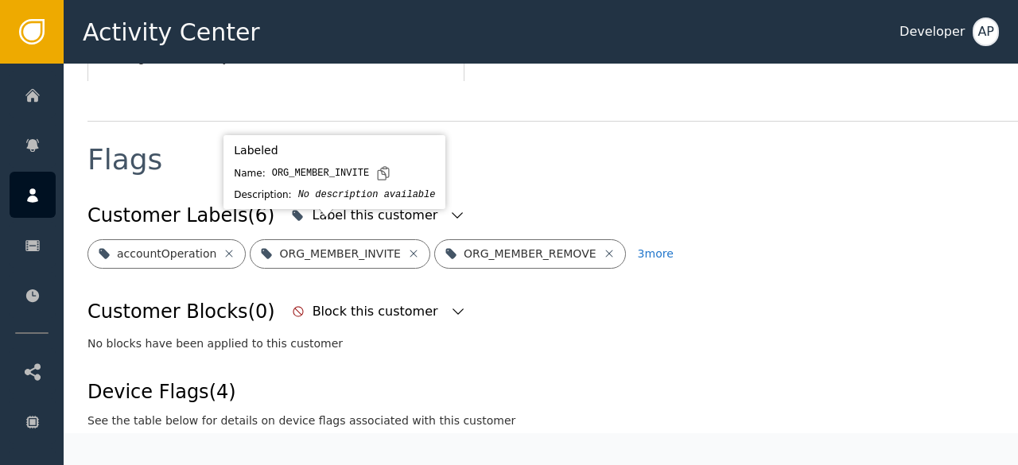
scroll to position [555, 0]
click at [407, 246] on icon at bounding box center [413, 252] width 13 height 13
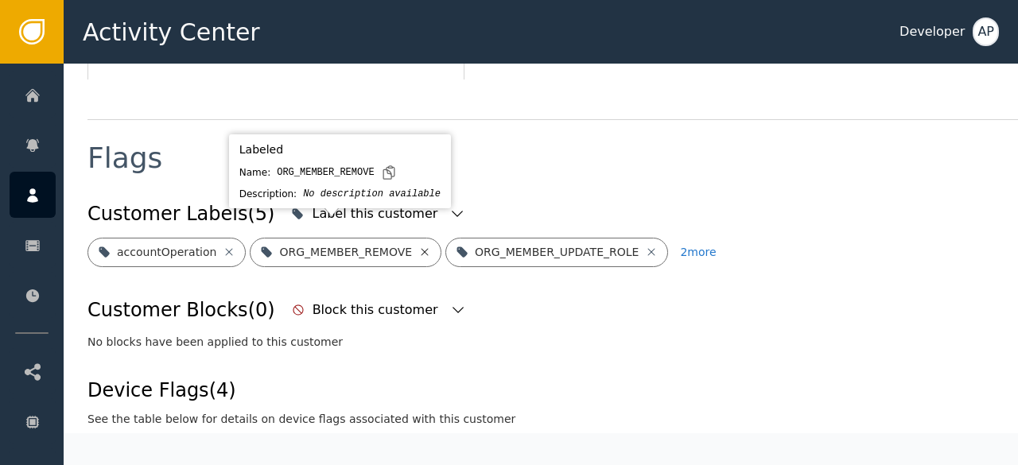
click at [418, 246] on icon at bounding box center [424, 252] width 13 height 13
click at [450, 246] on icon at bounding box center [456, 252] width 13 height 13
click at [421, 246] on icon at bounding box center [427, 252] width 13 height 13
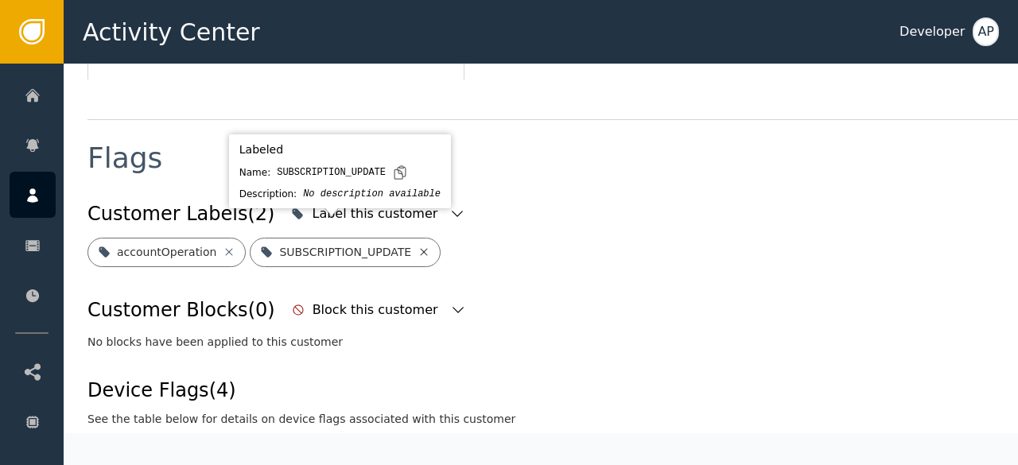
click at [417, 246] on icon at bounding box center [423, 252] width 13 height 13
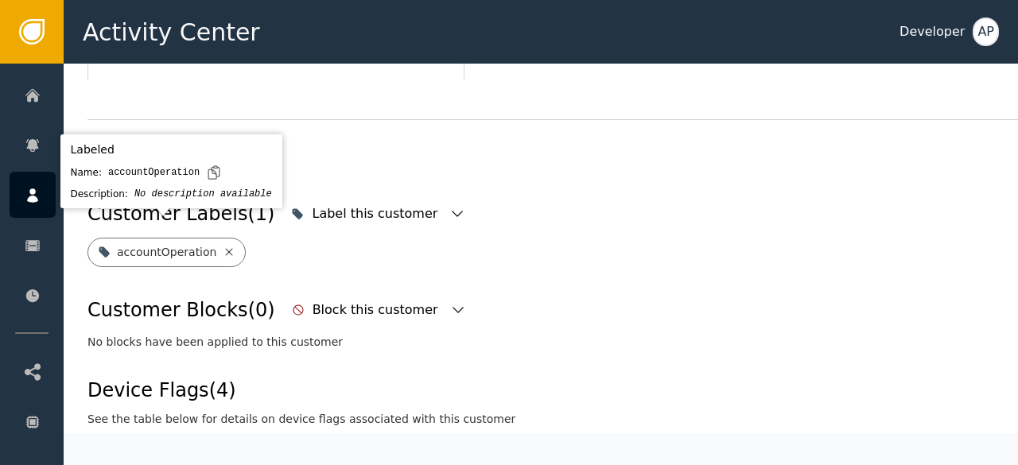
click at [224, 246] on icon at bounding box center [229, 252] width 13 height 13
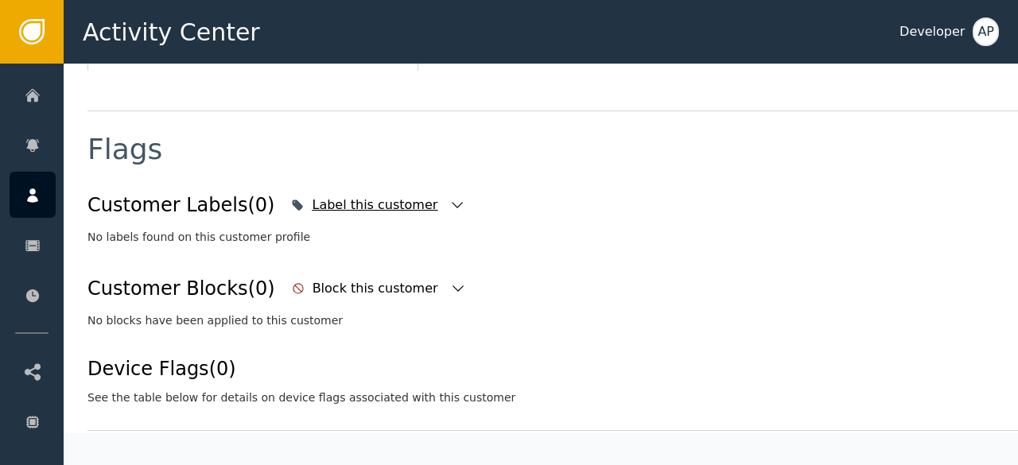
click at [449, 197] on icon "button" at bounding box center [457, 205] width 16 height 16
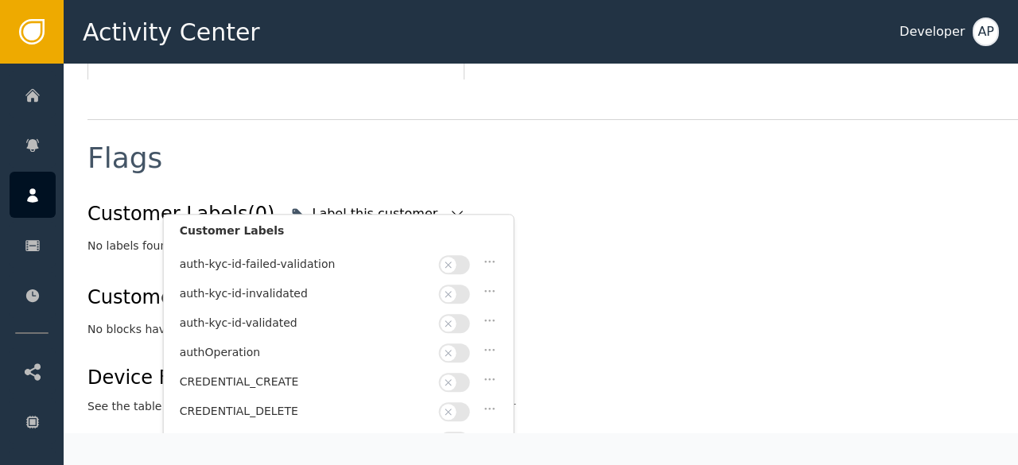
scroll to position [114, 0]
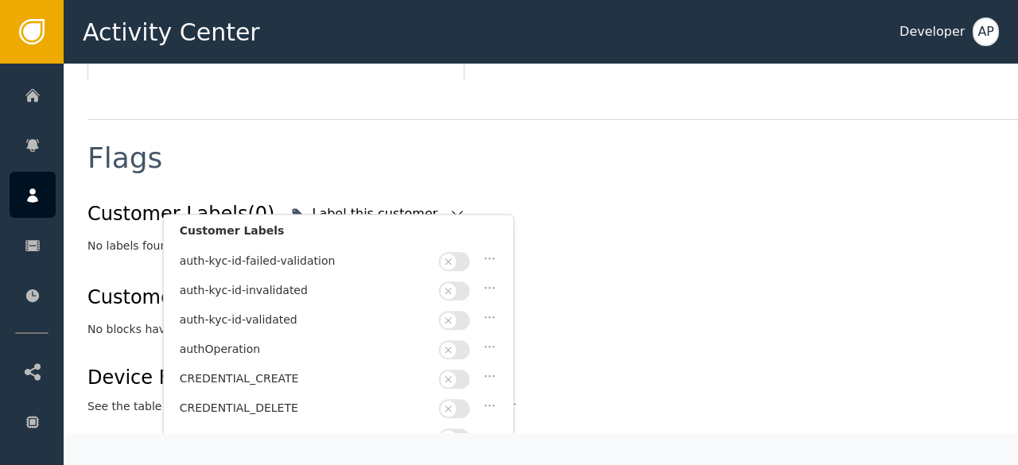
click at [460, 311] on button "button" at bounding box center [454, 320] width 31 height 19
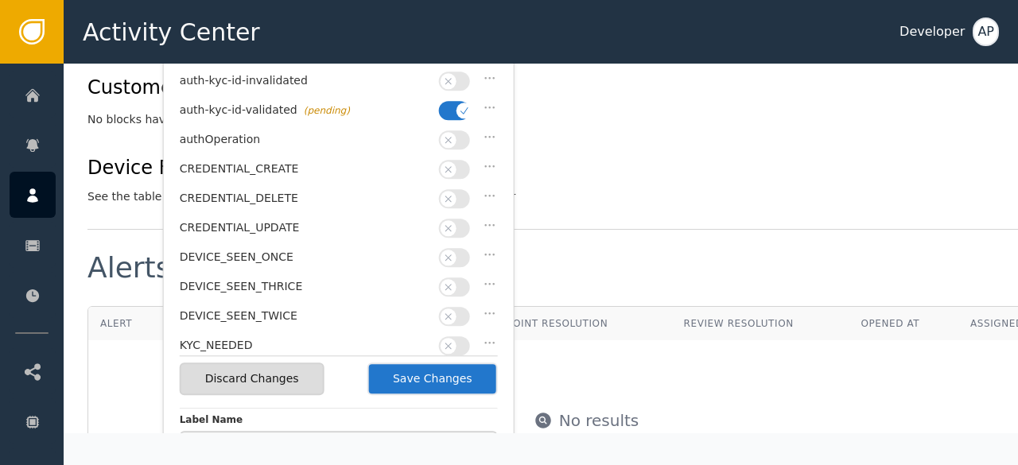
scroll to position [771, 0]
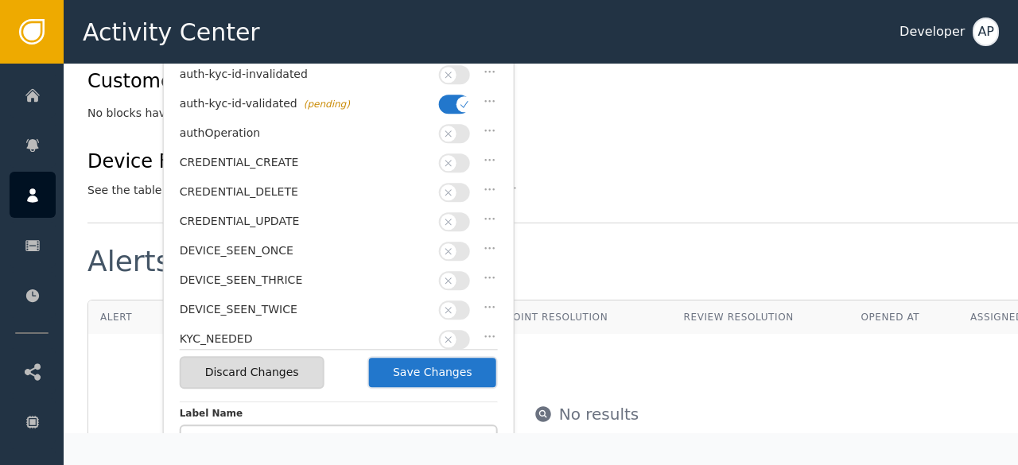
click at [442, 368] on button "Save Changes" at bounding box center [432, 372] width 130 height 33
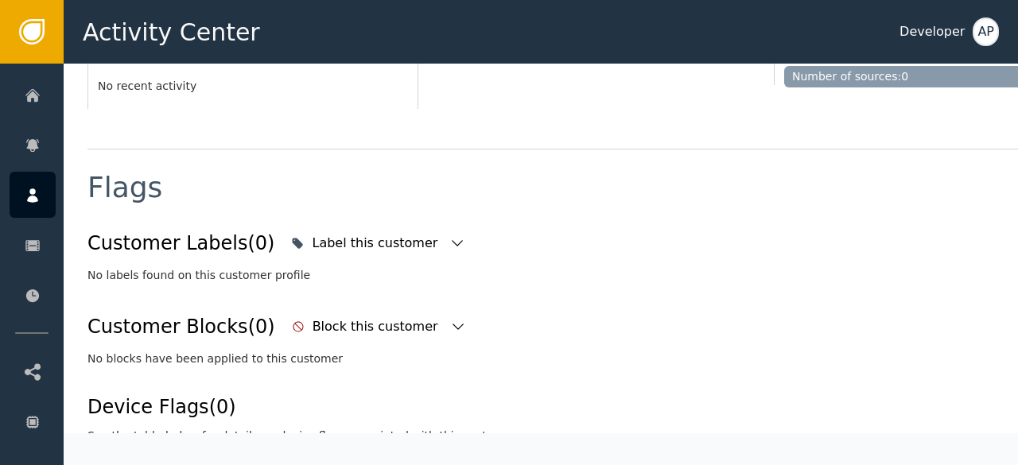
scroll to position [509, 0]
